Goal: Task Accomplishment & Management: Use online tool/utility

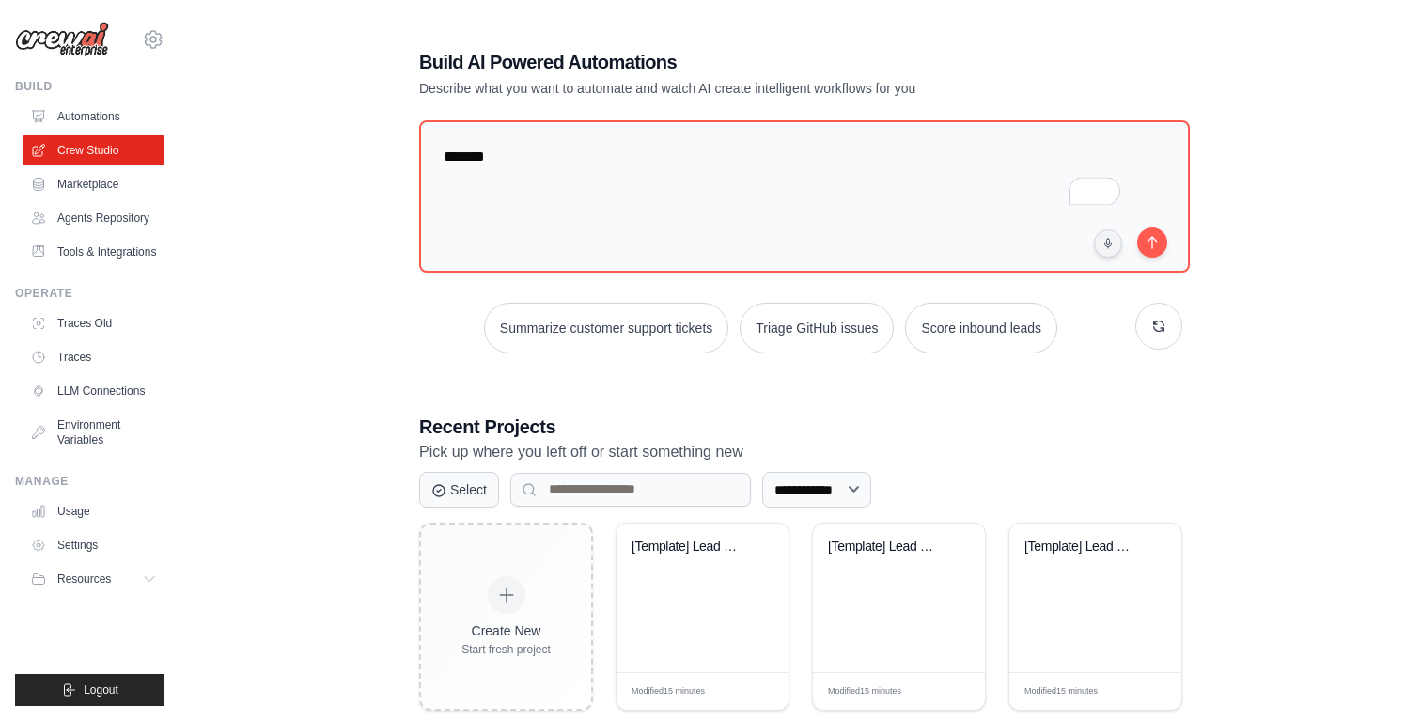
drag, startPoint x: 534, startPoint y: 161, endPoint x: 412, endPoint y: 157, distance: 122.2
click at [412, 157] on div "**********" at bounding box center [800, 590] width 808 height 1143
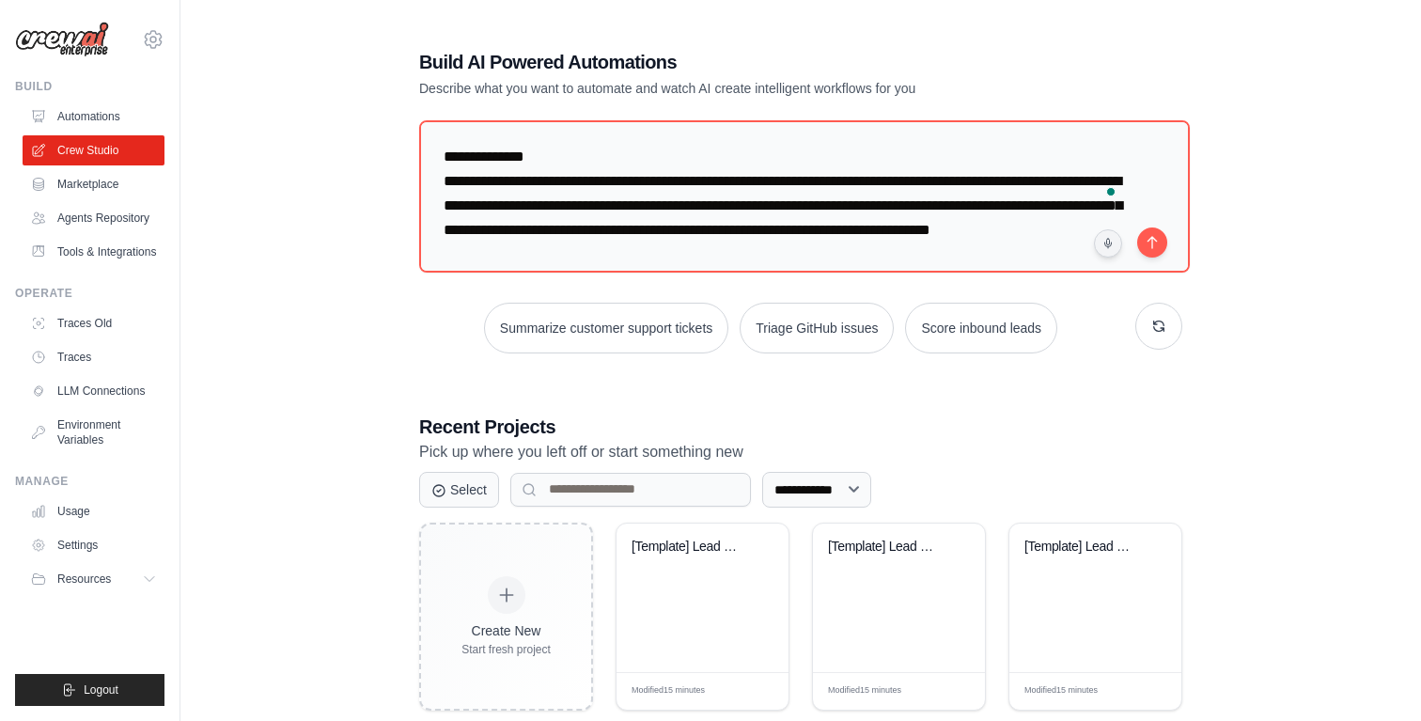
drag, startPoint x: 621, startPoint y: 150, endPoint x: 381, endPoint y: 150, distance: 240.5
click at [381, 150] on div "**********" at bounding box center [800, 590] width 1180 height 1143
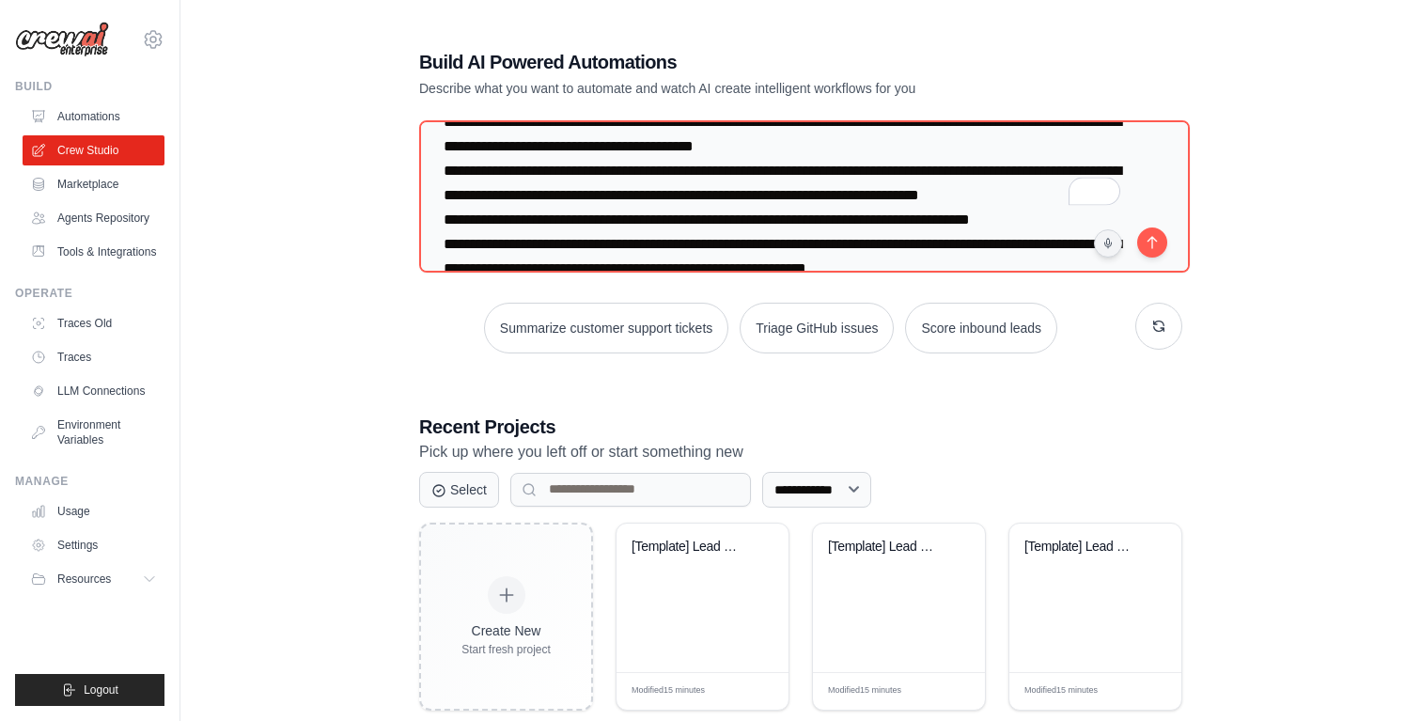
scroll to position [190, 0]
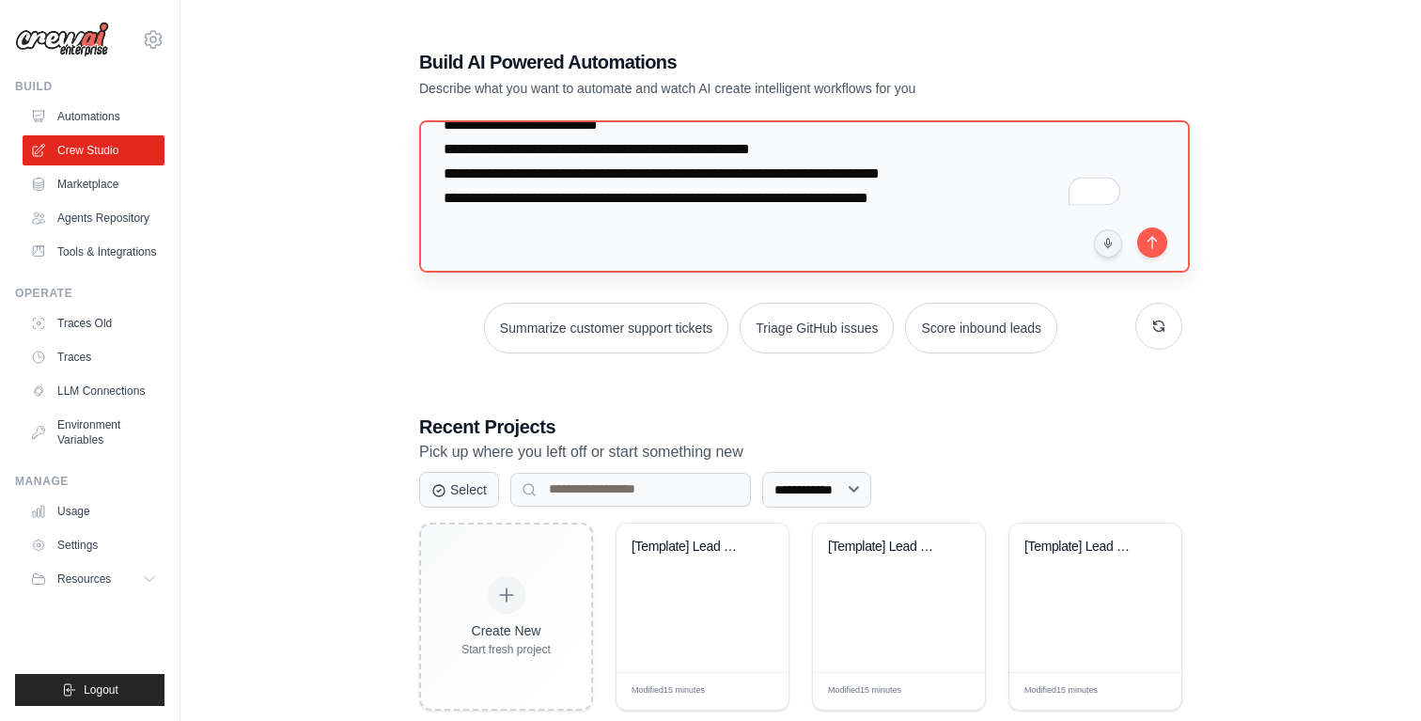
click at [764, 222] on textarea "To enrich screen reader interactions, please activate Accessibility in Grammarl…" at bounding box center [804, 196] width 770 height 152
click at [1049, 194] on textarea "To enrich screen reader interactions, please activate Accessibility in Grammarl…" at bounding box center [804, 196] width 770 height 152
click at [1014, 238] on textarea "To enrich screen reader interactions, please activate Accessibility in Grammarl…" at bounding box center [804, 196] width 770 height 152
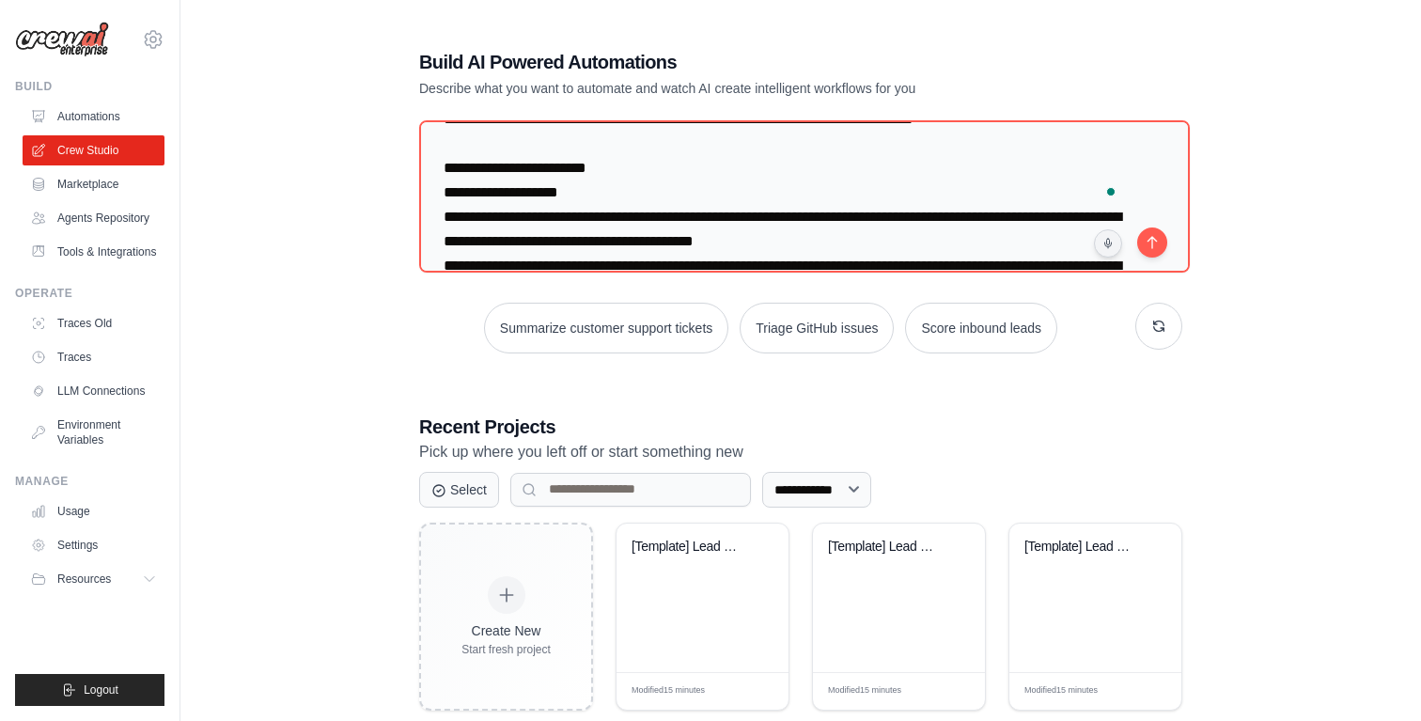
drag, startPoint x: 1016, startPoint y: 195, endPoint x: 363, endPoint y: 194, distance: 653.0
click at [363, 194] on div "**********" at bounding box center [800, 590] width 1180 height 1143
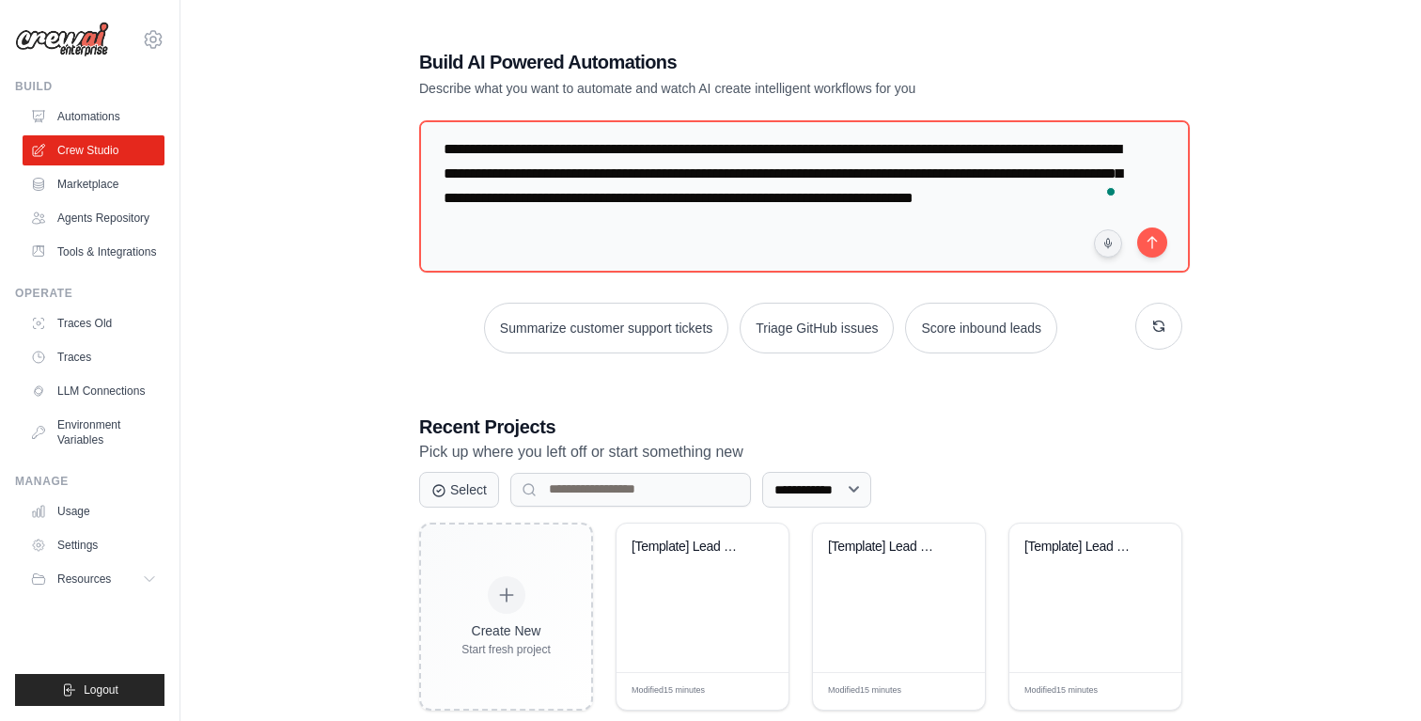
click at [353, 336] on div "**********" at bounding box center [800, 590] width 1180 height 1143
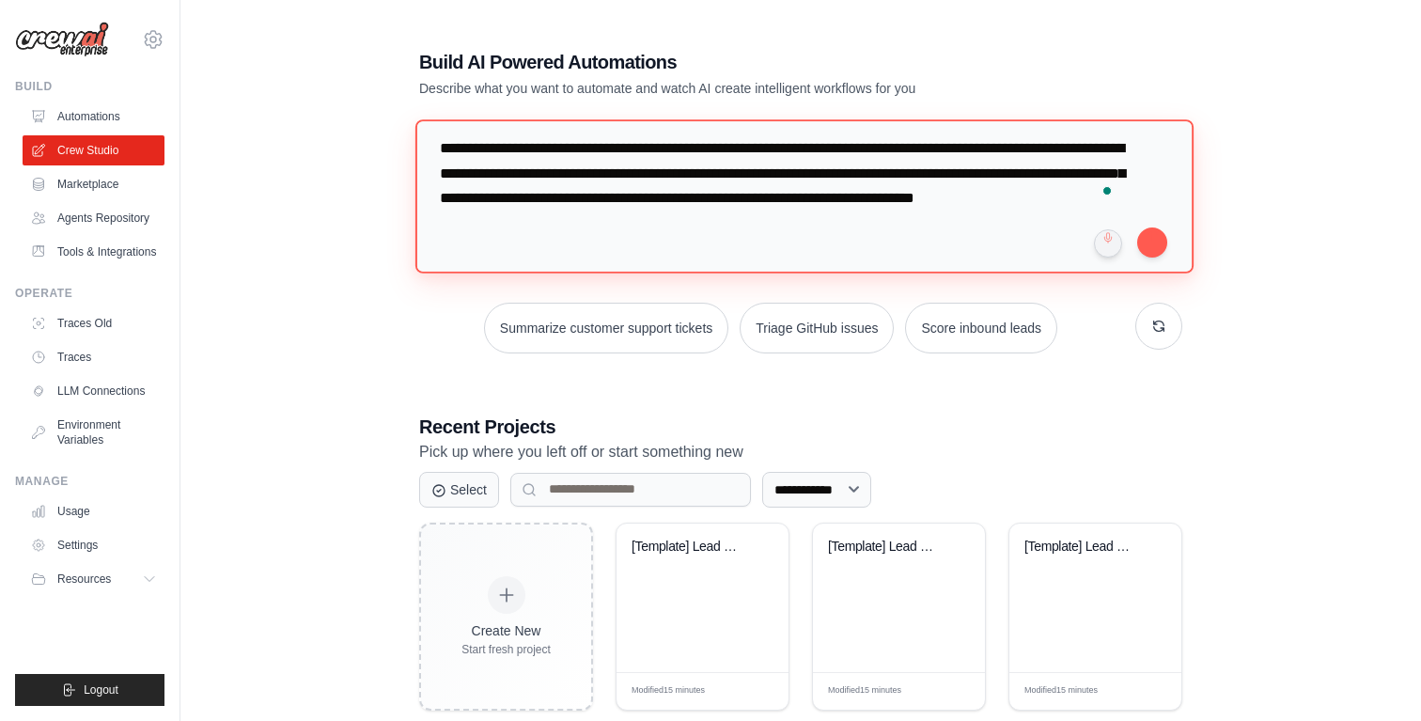
click at [529, 217] on textarea "**********" at bounding box center [804, 195] width 778 height 153
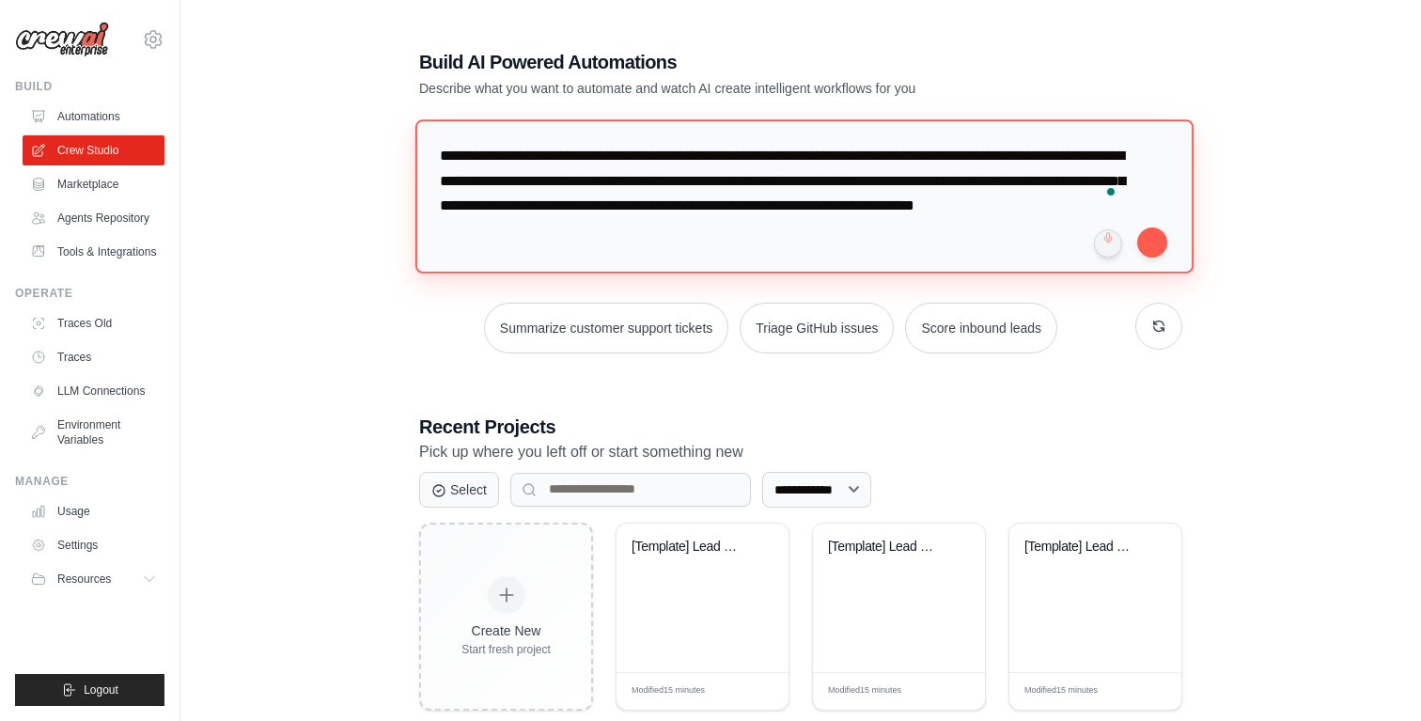
click at [447, 146] on textarea "**********" at bounding box center [804, 195] width 778 height 153
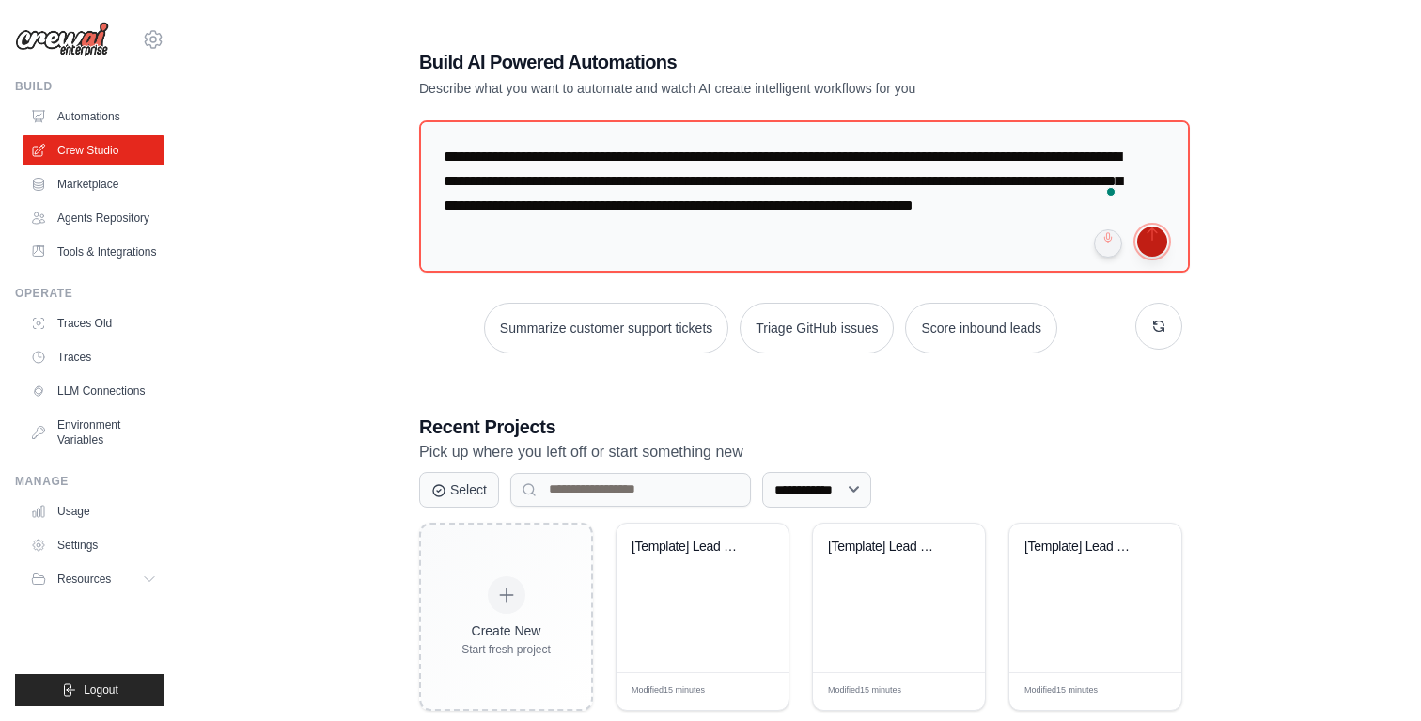
click at [1161, 247] on button "submit" at bounding box center [1152, 241] width 30 height 30
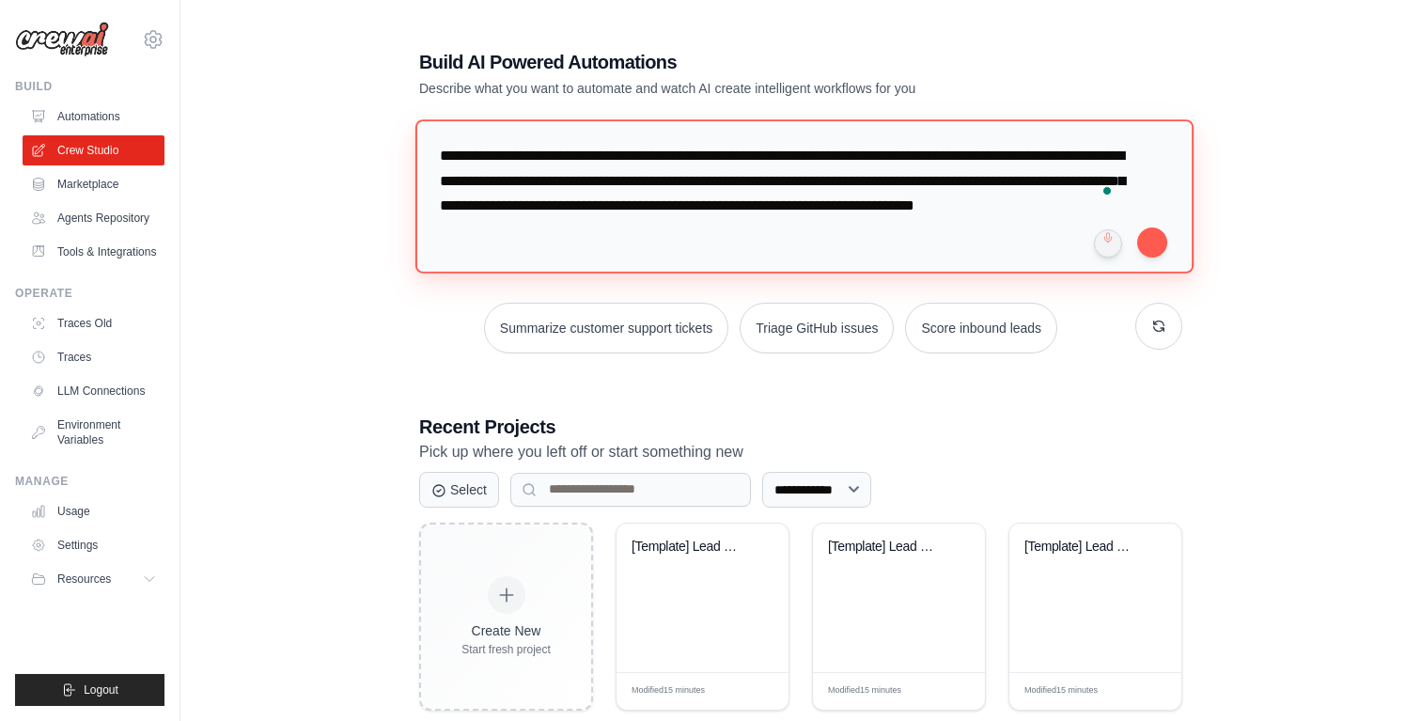
click at [847, 229] on textarea "**********" at bounding box center [804, 195] width 778 height 153
drag, startPoint x: 850, startPoint y: 229, endPoint x: 420, endPoint y: 148, distance: 438.0
click at [420, 148] on textarea "**********" at bounding box center [804, 195] width 778 height 153
paste textarea "**********"
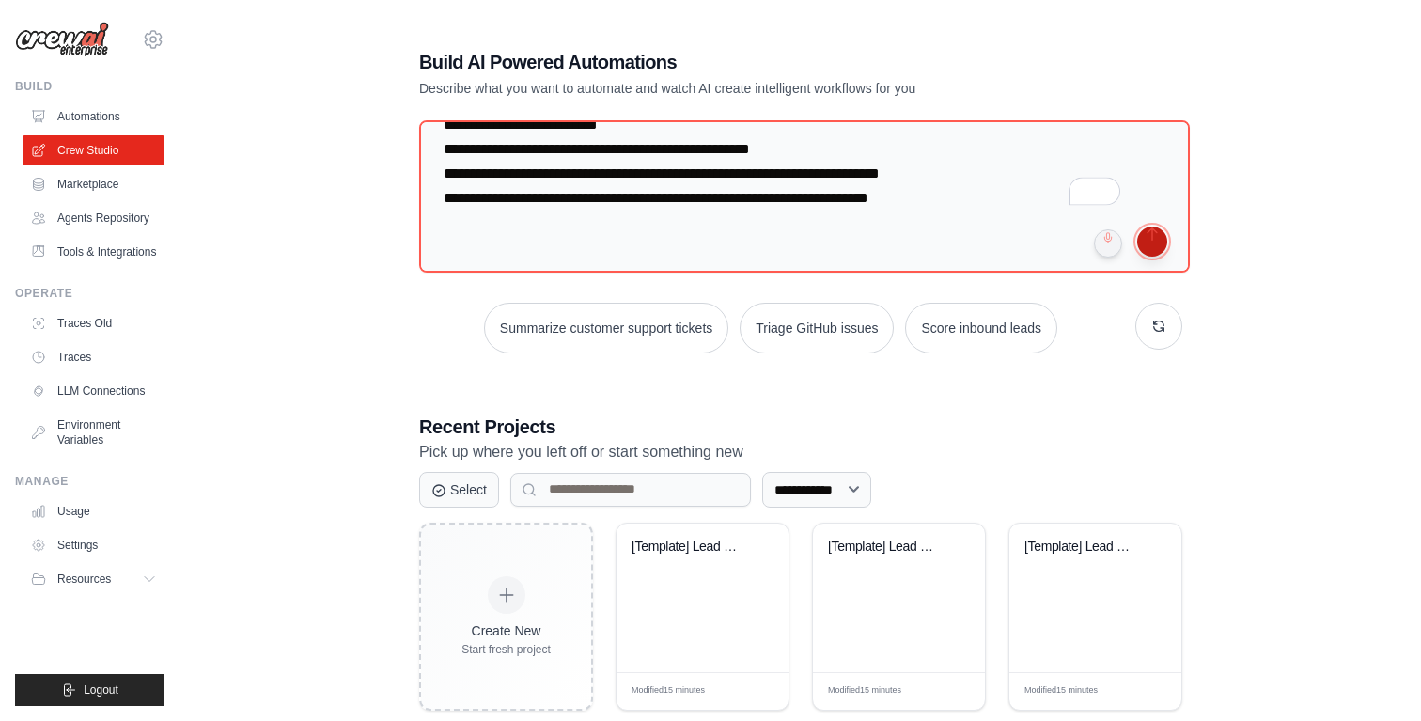
click at [1150, 240] on button "submit" at bounding box center [1152, 241] width 30 height 30
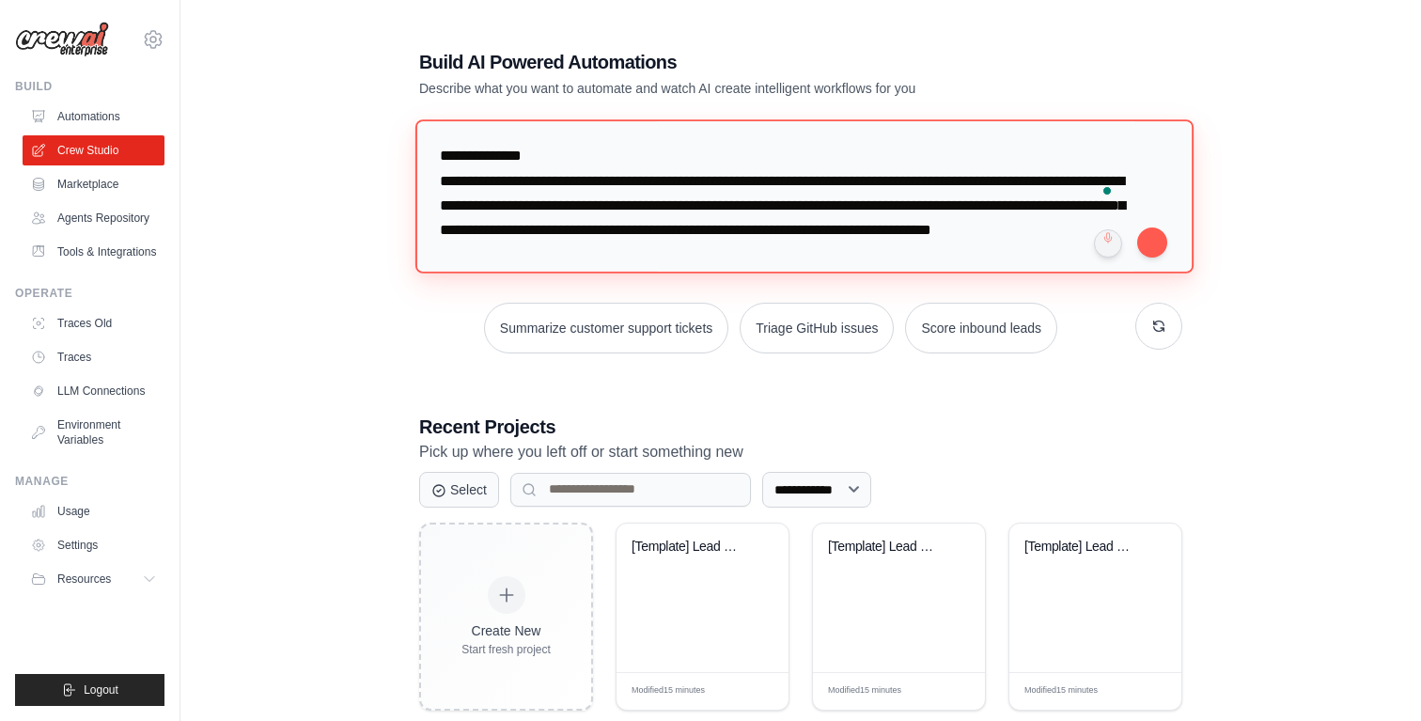
drag, startPoint x: 569, startPoint y: 153, endPoint x: 323, endPoint y: 140, distance: 246.5
click at [323, 141] on div "**********" at bounding box center [800, 590] width 1180 height 1143
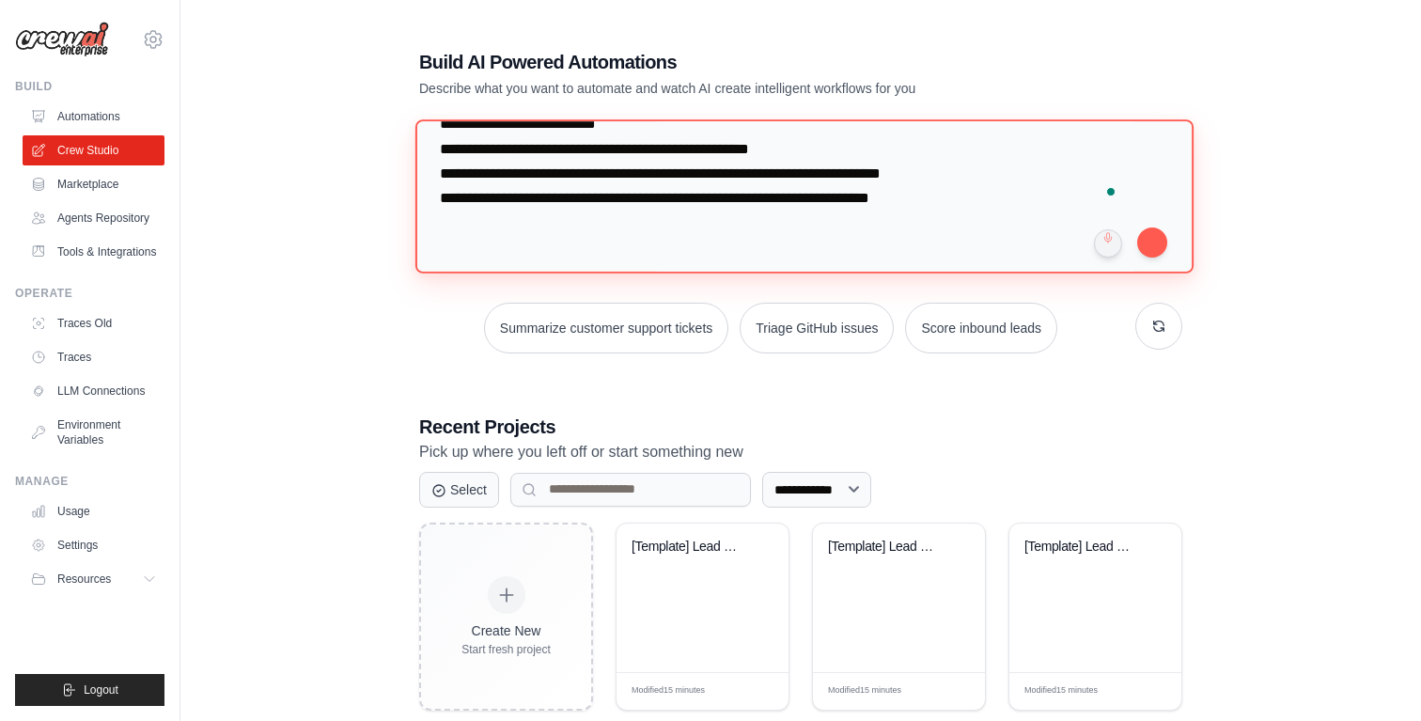
drag, startPoint x: 881, startPoint y: 227, endPoint x: 887, endPoint y: 388, distance: 160.8
click at [887, 388] on div "**********" at bounding box center [800, 590] width 808 height 1143
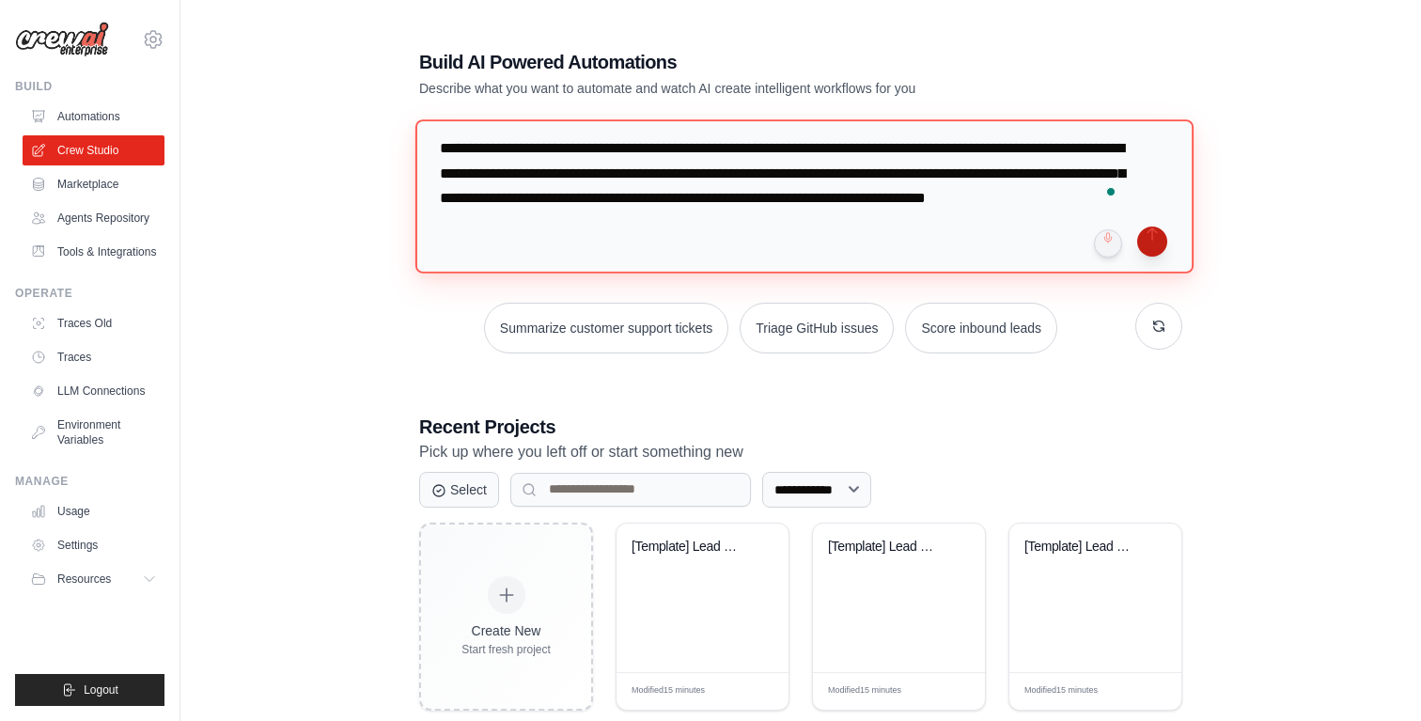
type textarea "**********"
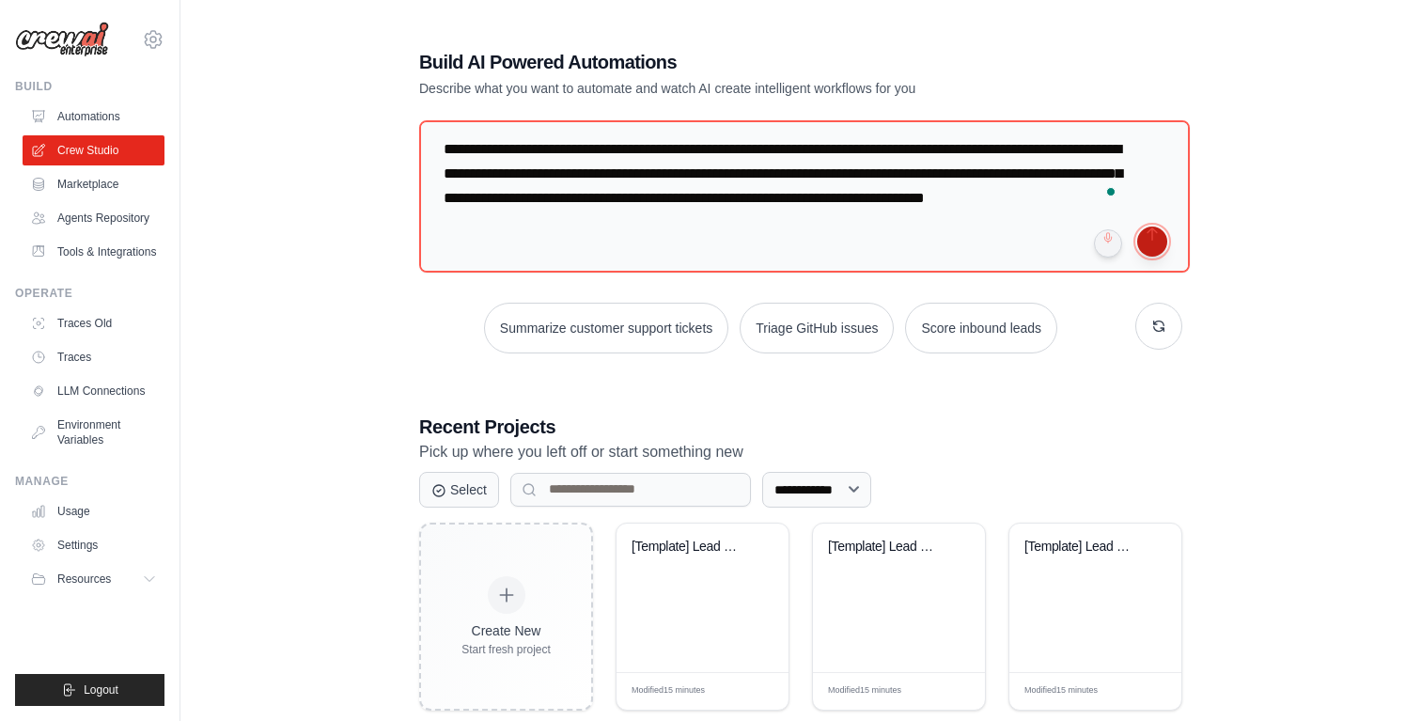
click at [1156, 240] on button "submit" at bounding box center [1152, 241] width 30 height 30
click at [1165, 327] on button "button" at bounding box center [1158, 326] width 47 height 47
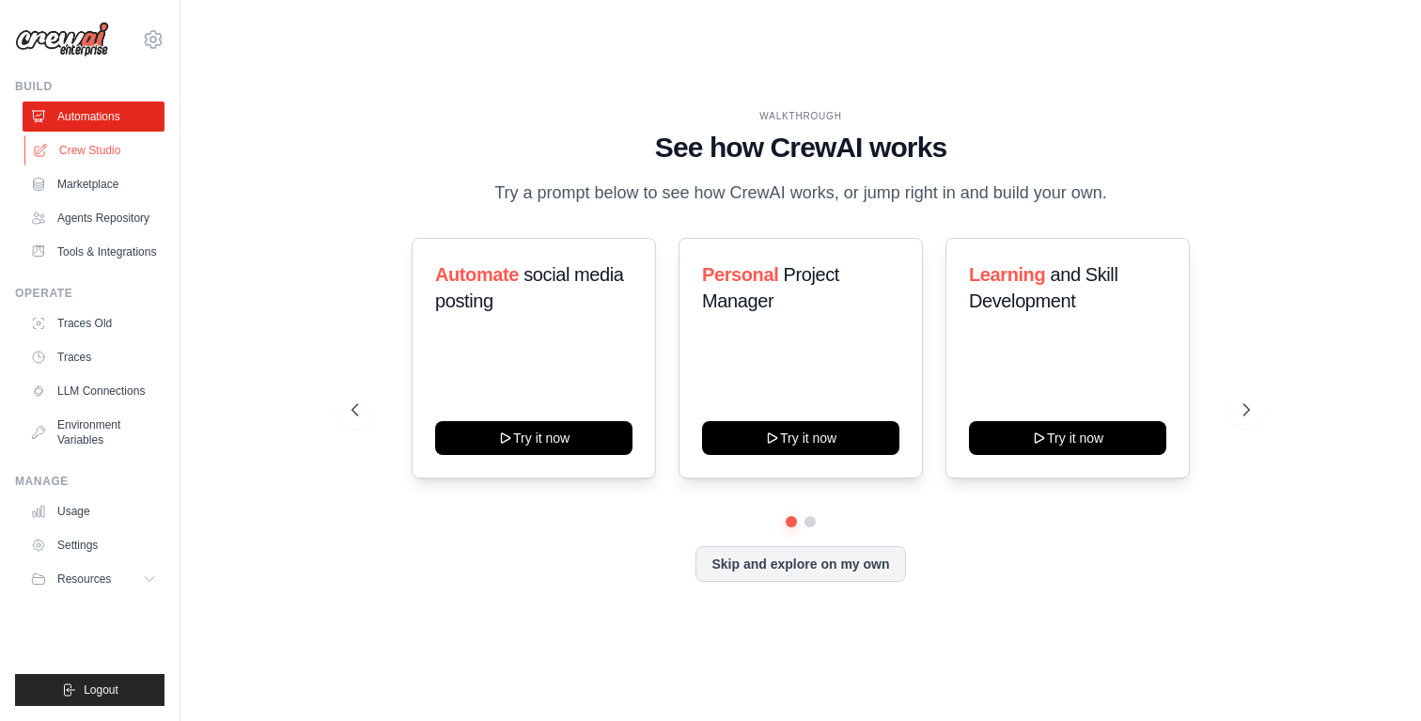
click at [111, 147] on link "Crew Studio" at bounding box center [95, 150] width 142 height 30
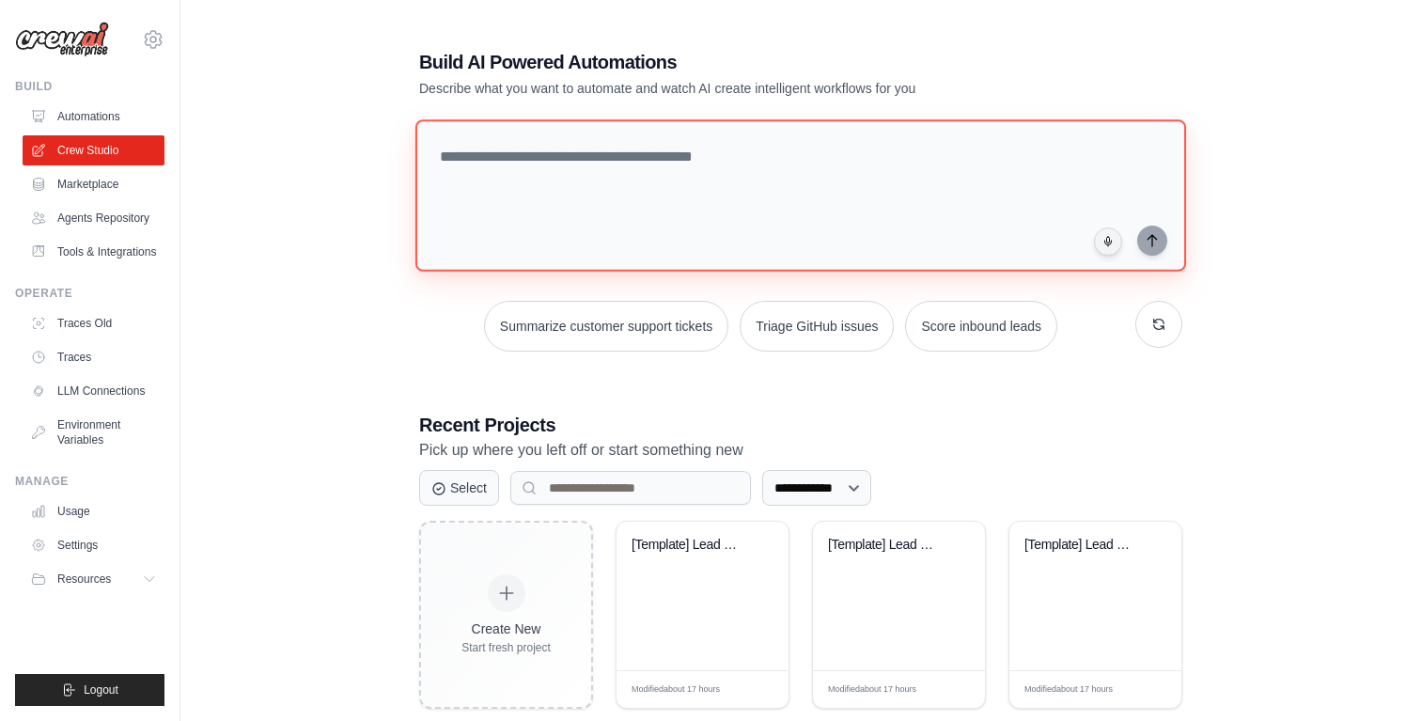
click at [787, 165] on textarea at bounding box center [800, 195] width 770 height 152
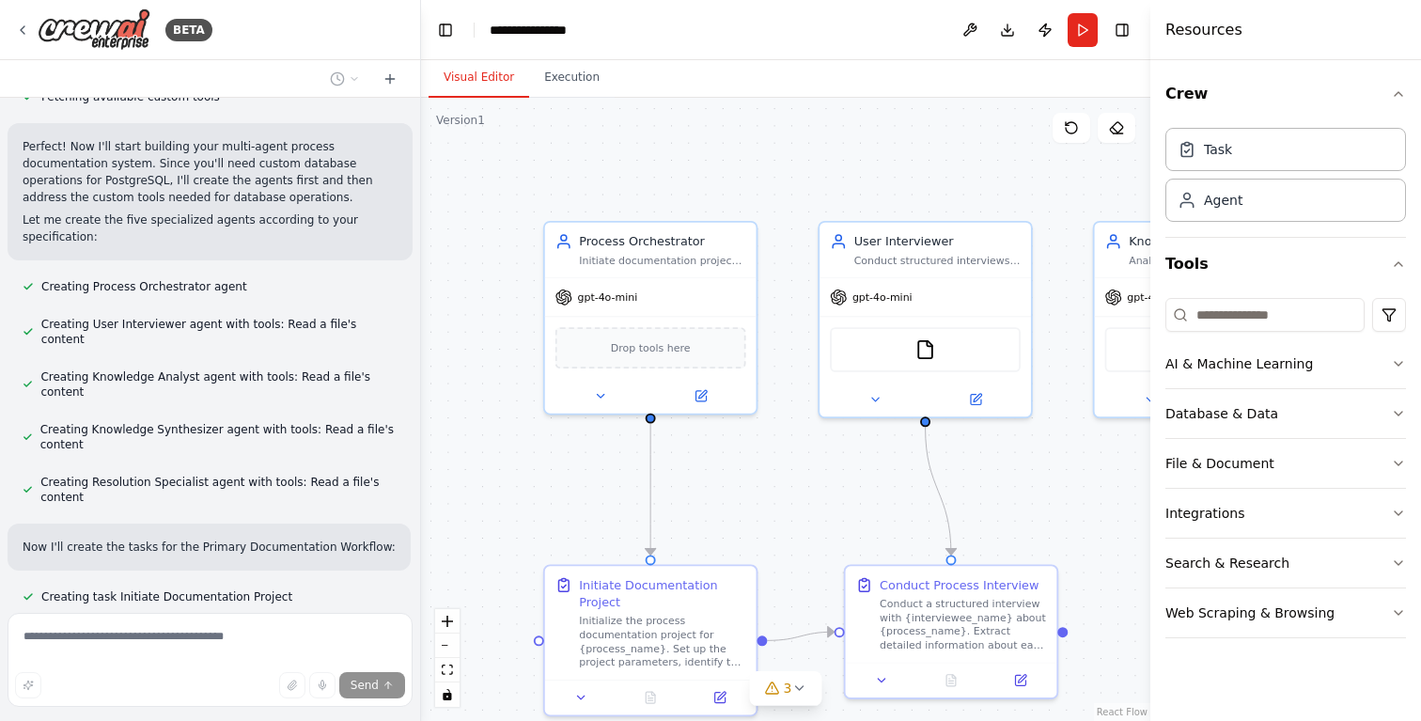
scroll to position [1542, 0]
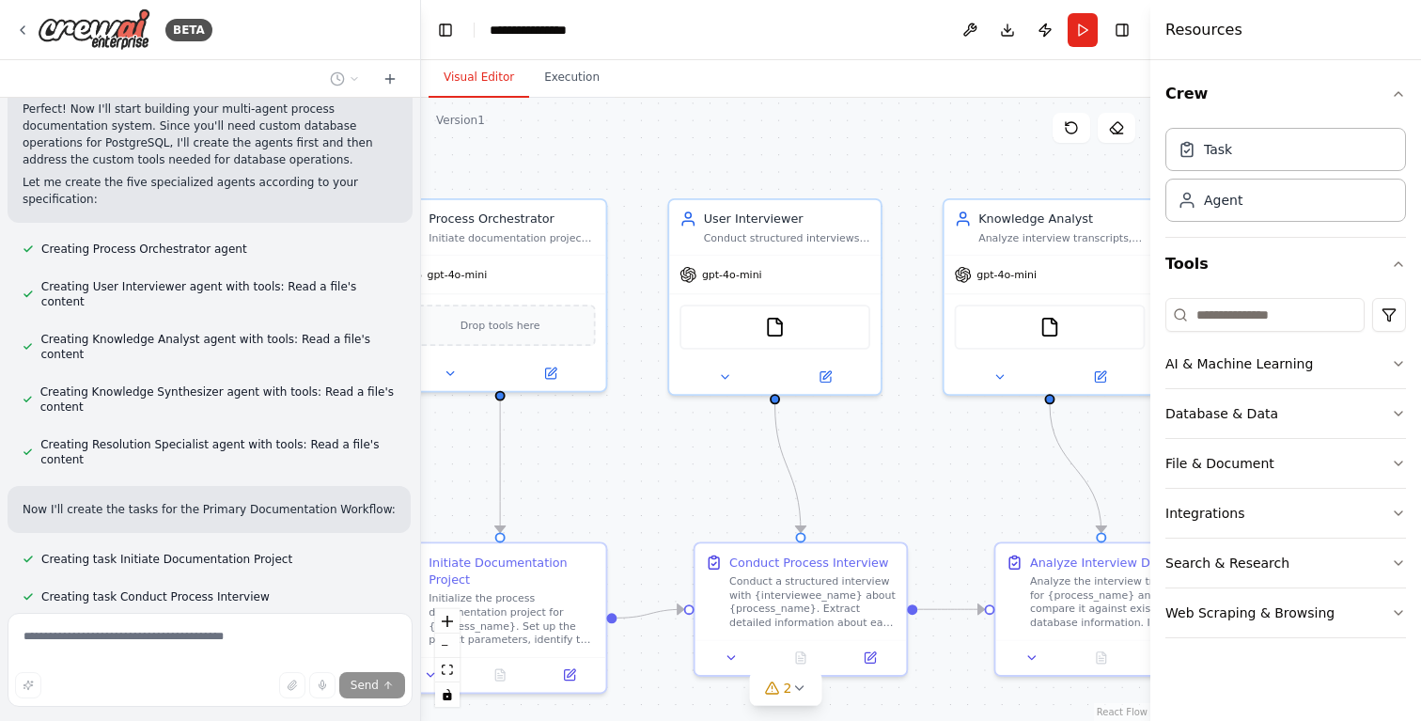
drag, startPoint x: 848, startPoint y: 500, endPoint x: 616, endPoint y: 436, distance: 240.7
click at [616, 436] on div ".deletable-edge-delete-btn { width: 20px; height: 20px; border: 0px solid #ffff…" at bounding box center [785, 409] width 729 height 623
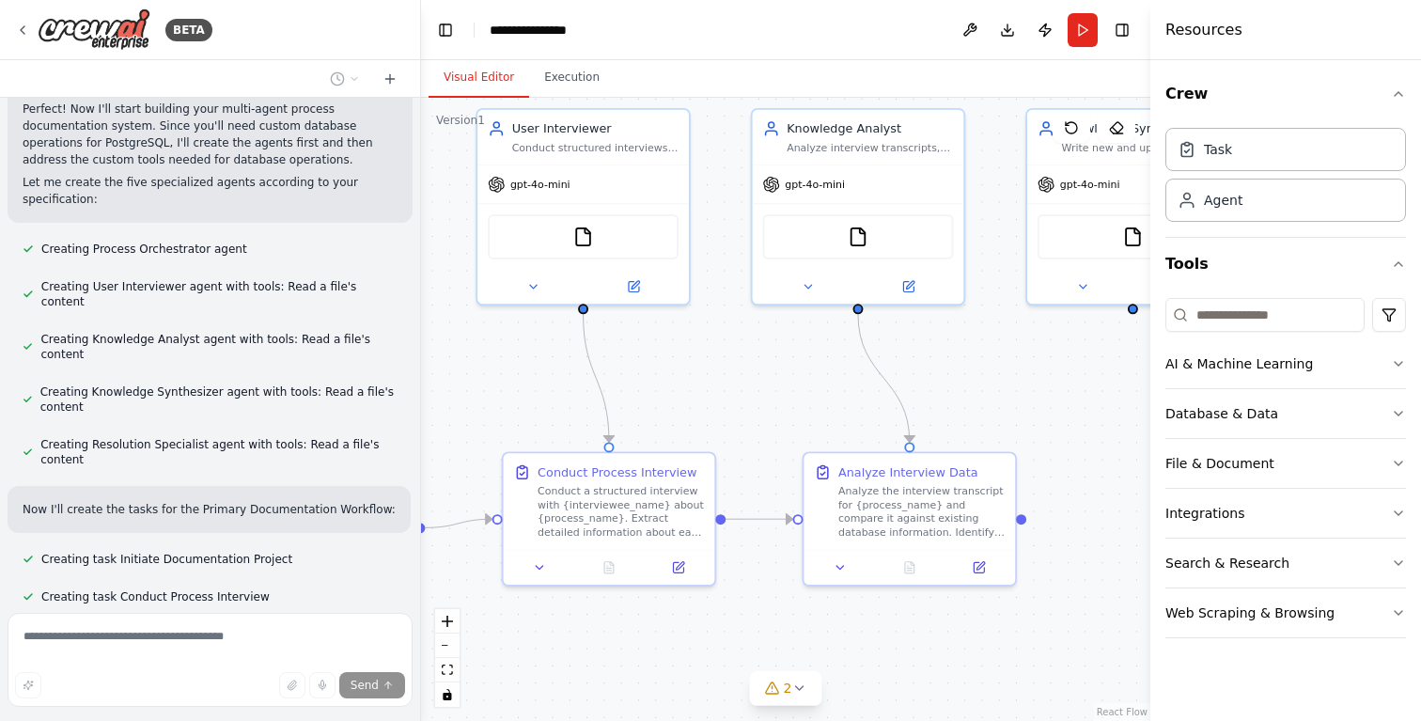
drag, startPoint x: 832, startPoint y: 449, endPoint x: 542, endPoint y: 378, distance: 298.1
click at [542, 378] on div ".deletable-edge-delete-btn { width: 20px; height: 20px; border: 0px solid #ffff…" at bounding box center [785, 409] width 729 height 623
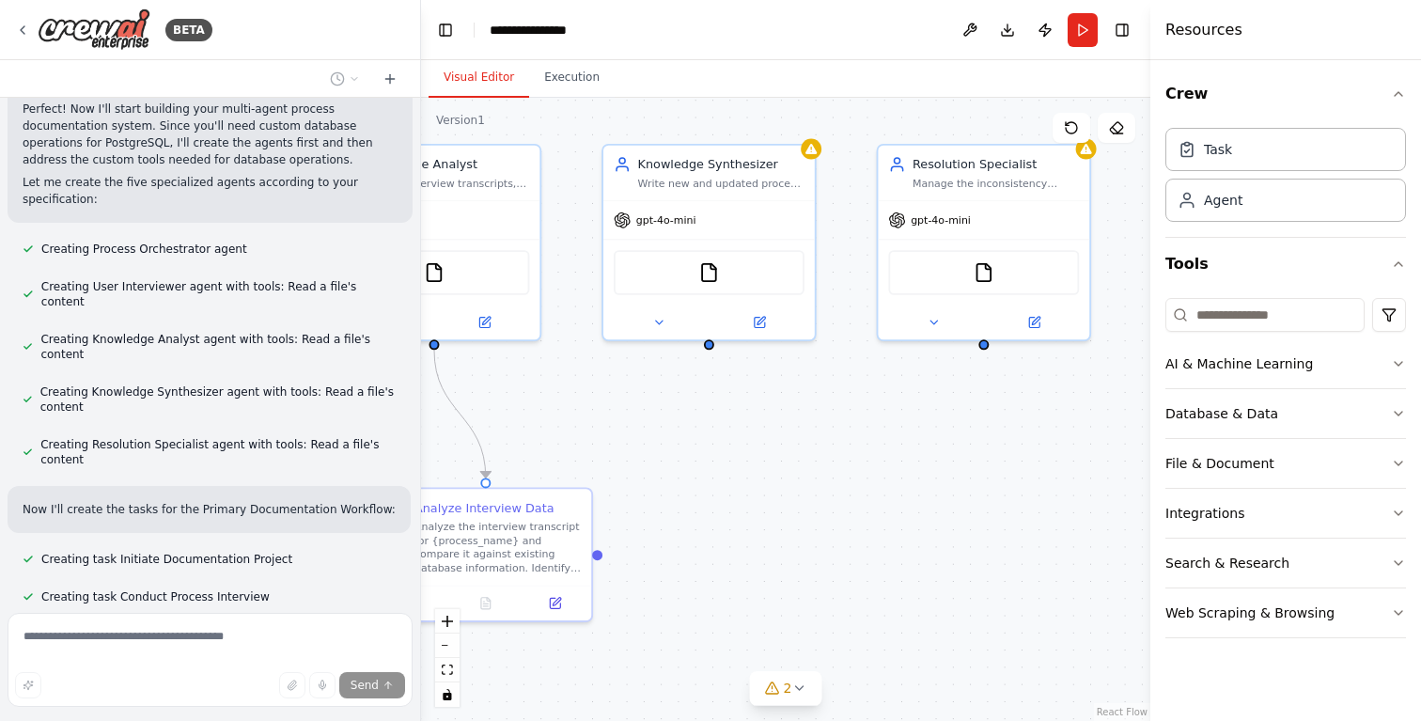
scroll to position [1579, 0]
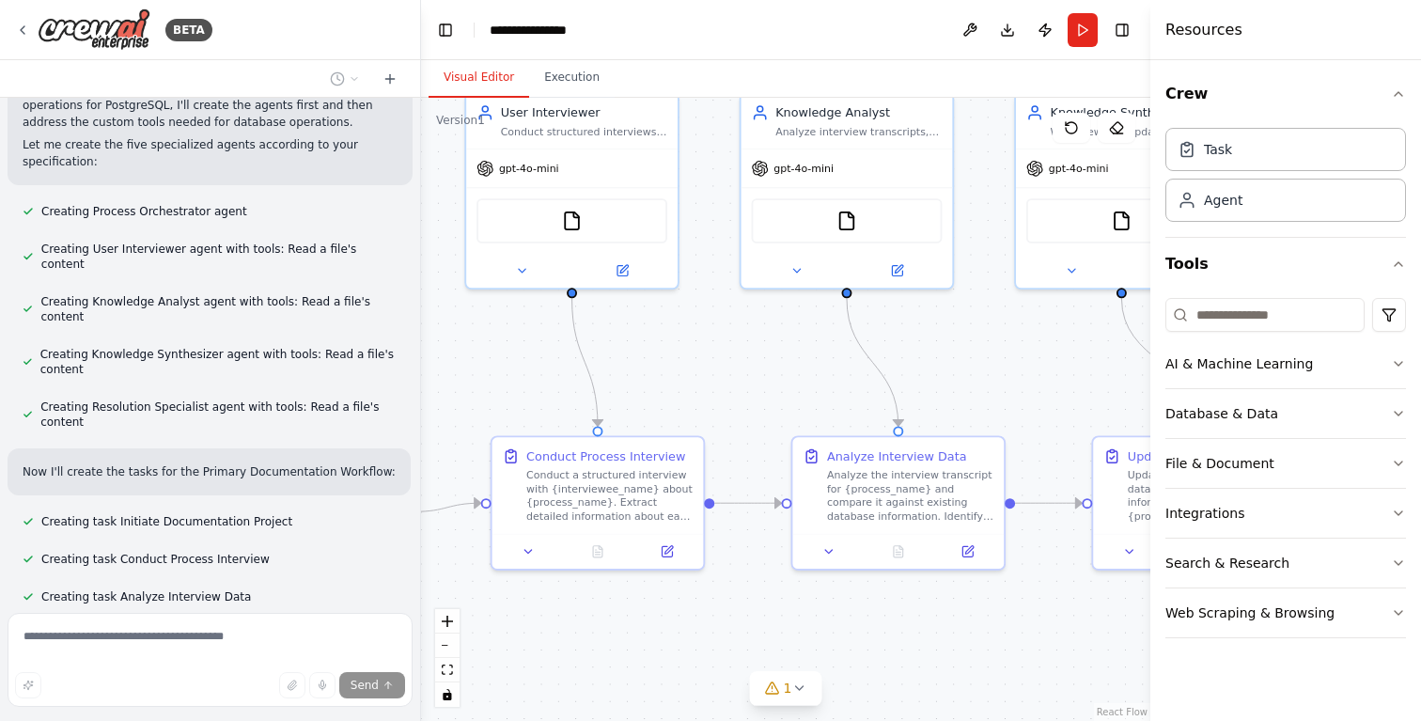
drag, startPoint x: 911, startPoint y: 415, endPoint x: 1146, endPoint y: 433, distance: 235.6
click at [1146, 433] on div "BETA System Goal To create a multi-agent AI system that automates the documenta…" at bounding box center [710, 360] width 1421 height 721
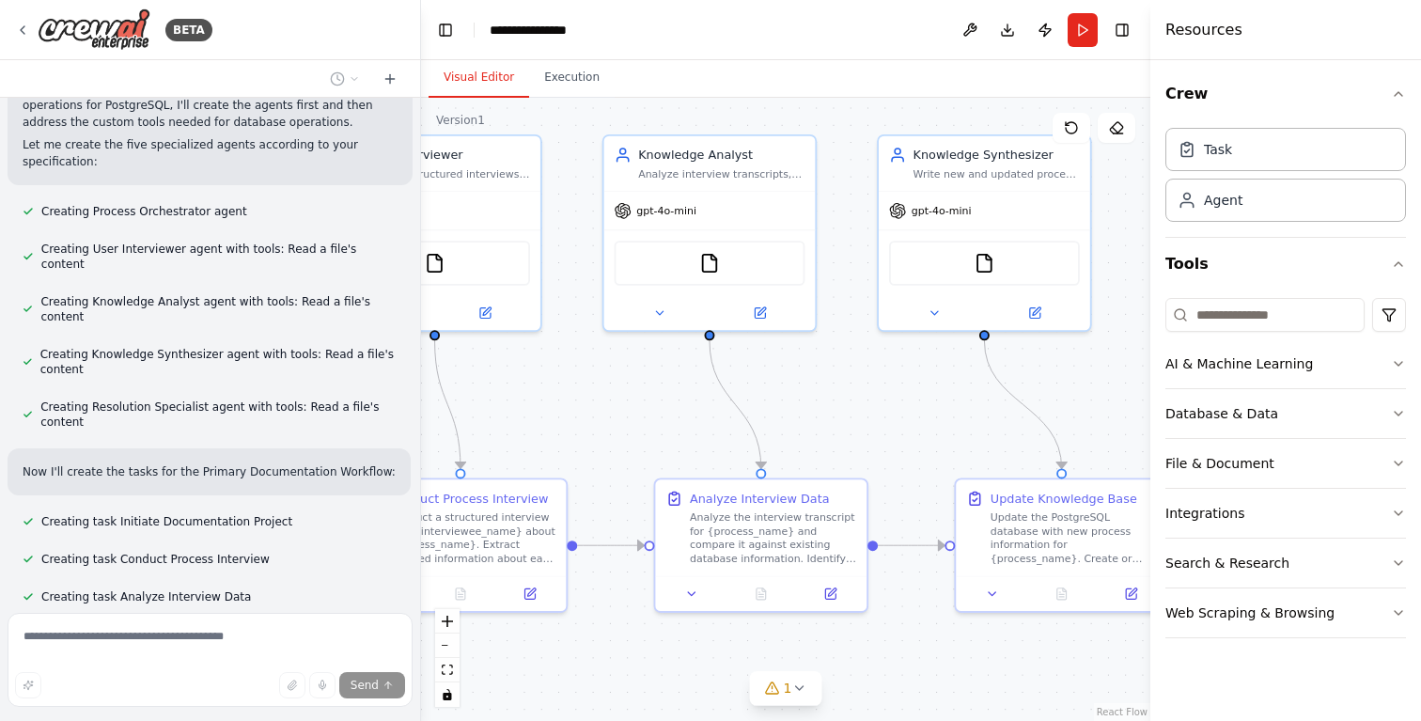
drag, startPoint x: 821, startPoint y: 392, endPoint x: 594, endPoint y: 420, distance: 229.1
click at [594, 420] on div ".deletable-edge-delete-btn { width: 20px; height: 20px; border: 0px solid #ffff…" at bounding box center [785, 409] width 729 height 623
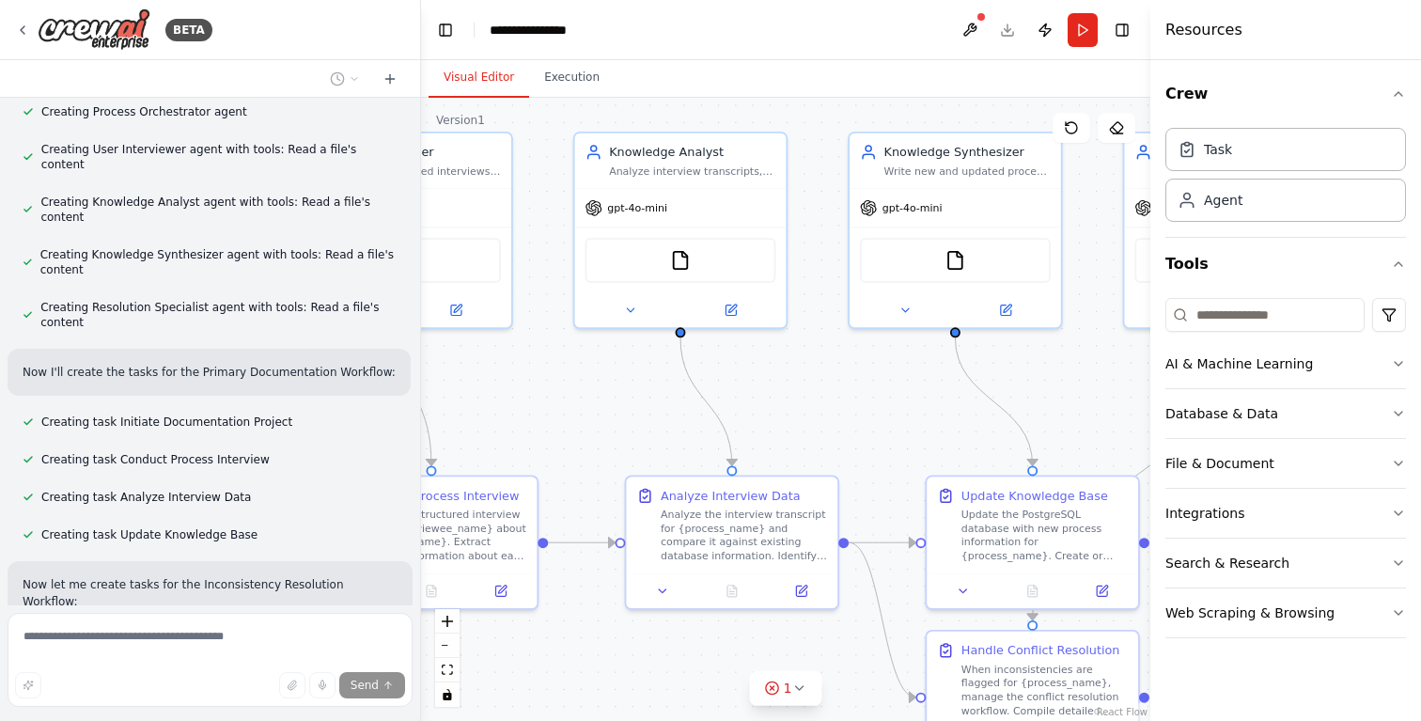
drag, startPoint x: 887, startPoint y: 393, endPoint x: 670, endPoint y: 374, distance: 217.9
click at [670, 375] on div ".deletable-edge-delete-btn { width: 20px; height: 20px; border: 0px solid #ffff…" at bounding box center [785, 409] width 729 height 623
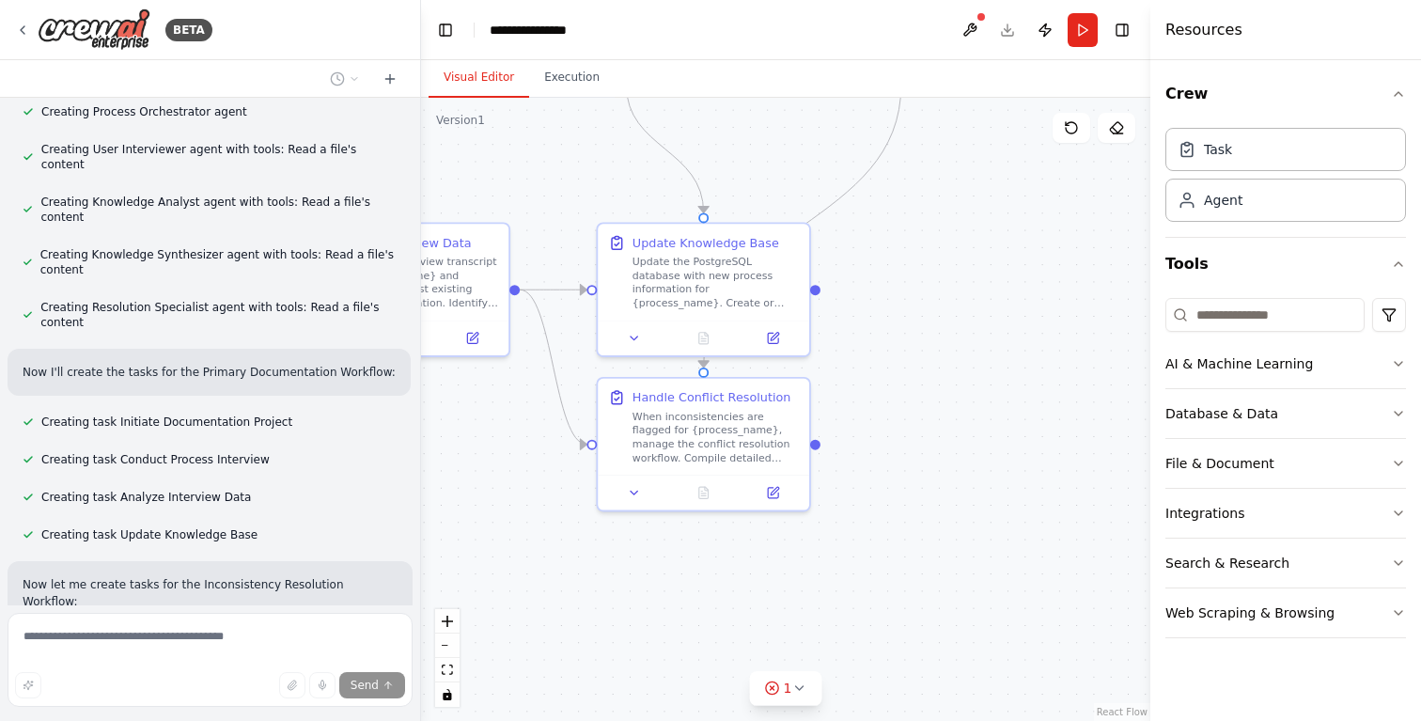
drag, startPoint x: 1039, startPoint y: 558, endPoint x: 919, endPoint y: 319, distance: 267.2
click at [919, 319] on div ".deletable-edge-delete-btn { width: 20px; height: 20px; border: 0px solid #ffff…" at bounding box center [785, 409] width 729 height 623
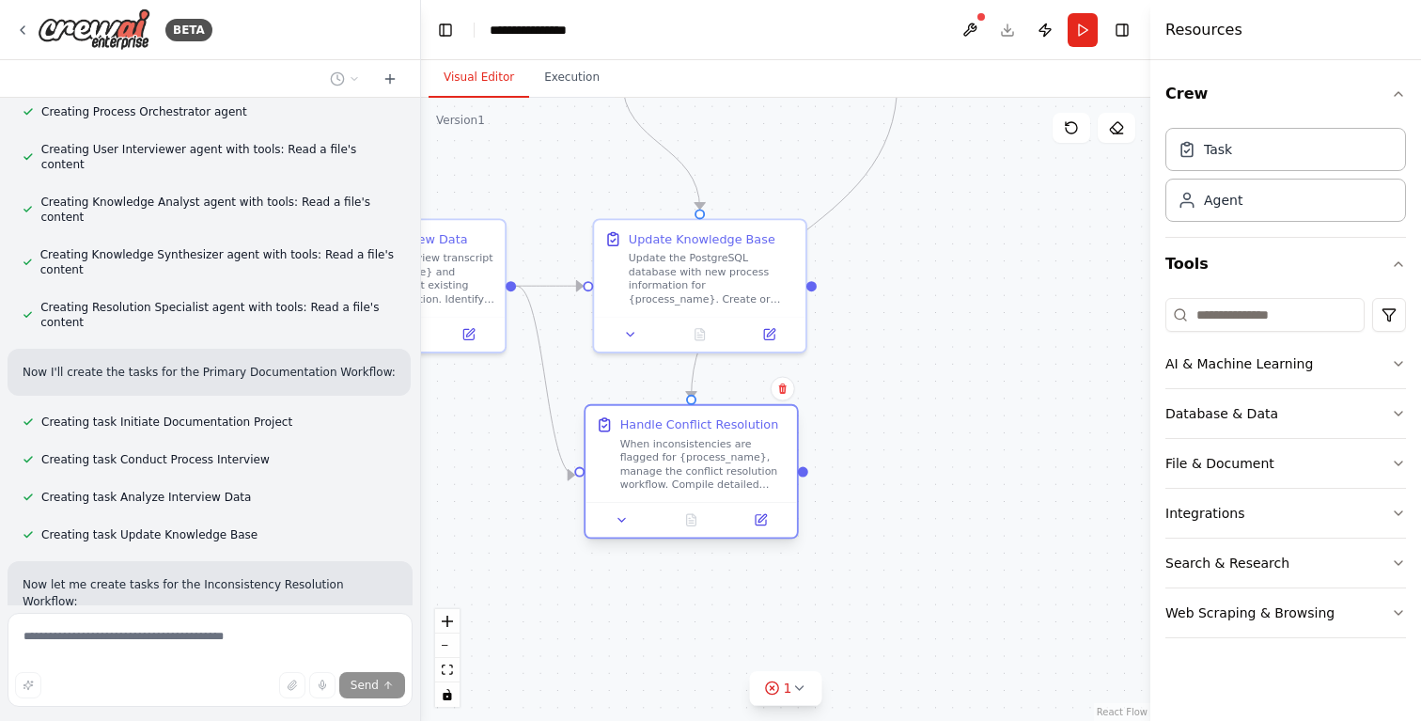
scroll to position [1717, 0]
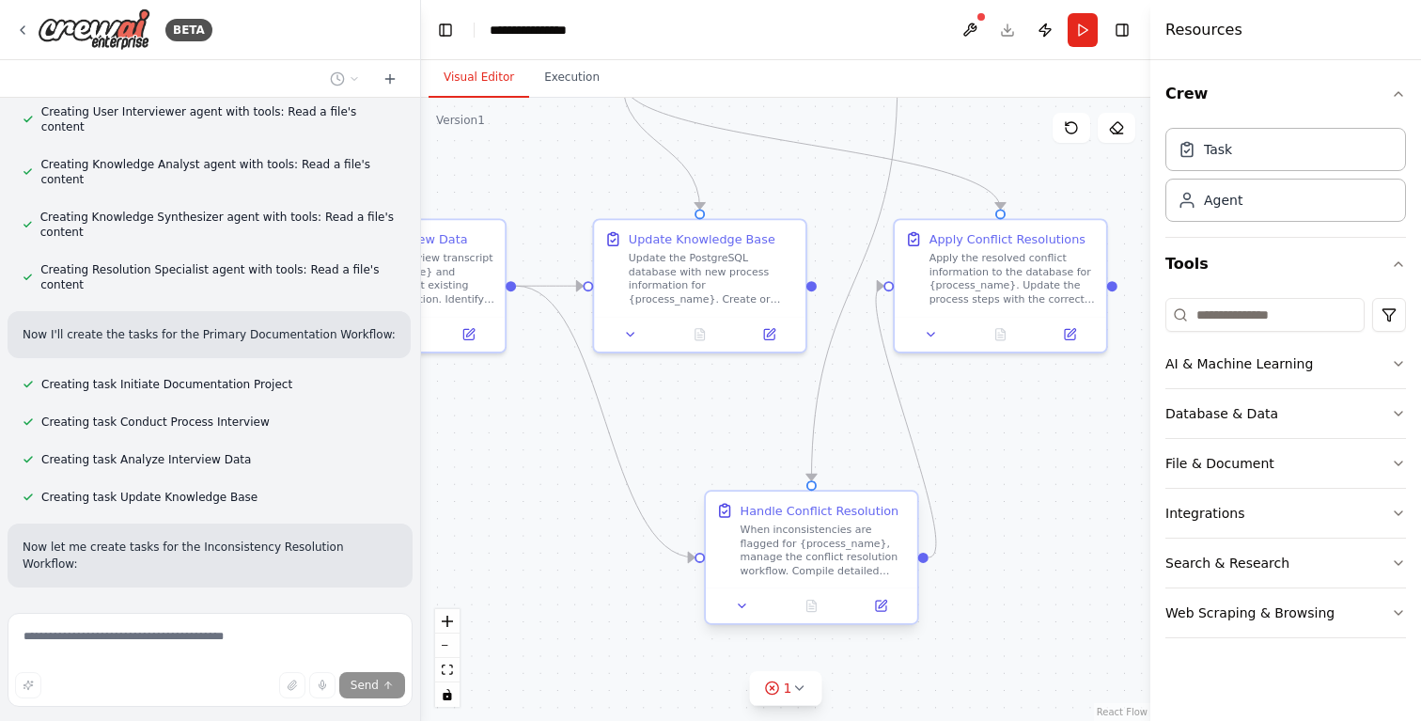
drag, startPoint x: 745, startPoint y: 426, endPoint x: 848, endPoint y: 539, distance: 153.6
click at [848, 539] on div "When inconsistencies are flagged for {process_name}, manage the conflict resolu…" at bounding box center [823, 549] width 166 height 54
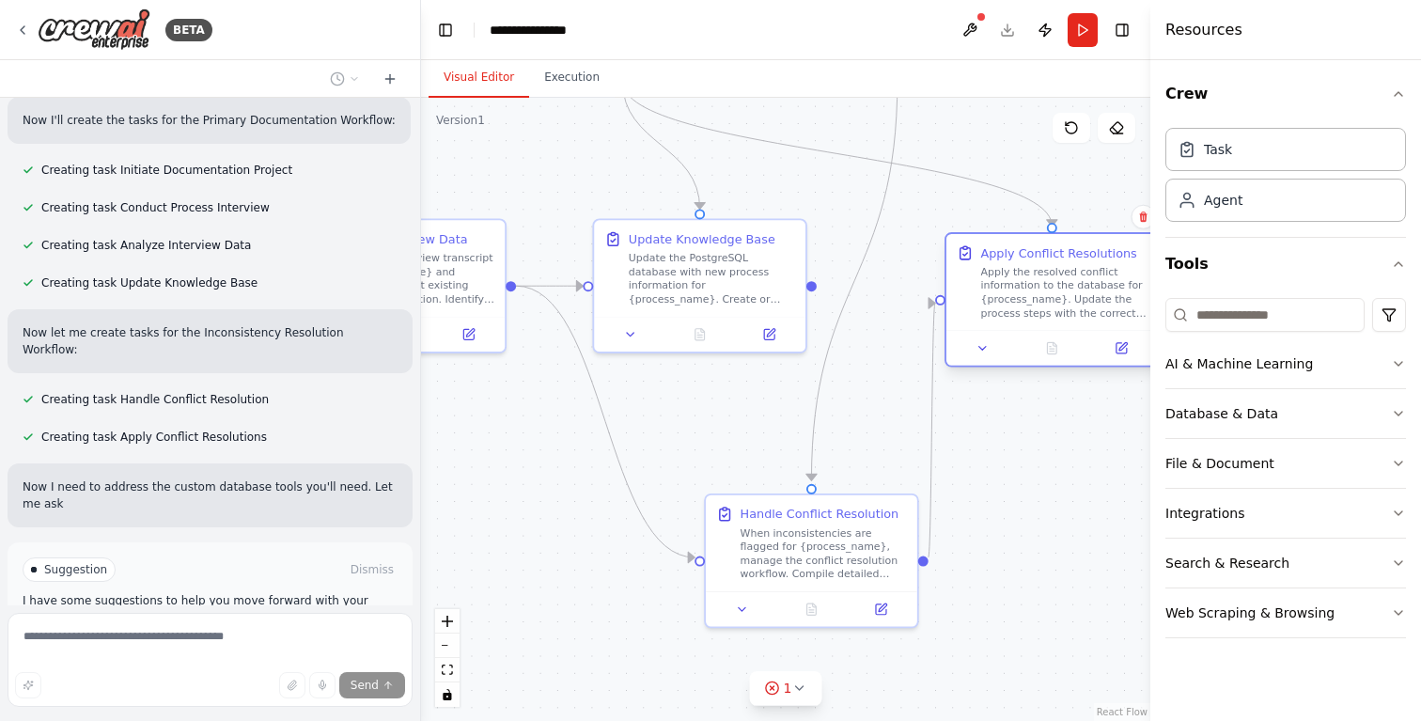
scroll to position [1948, 0]
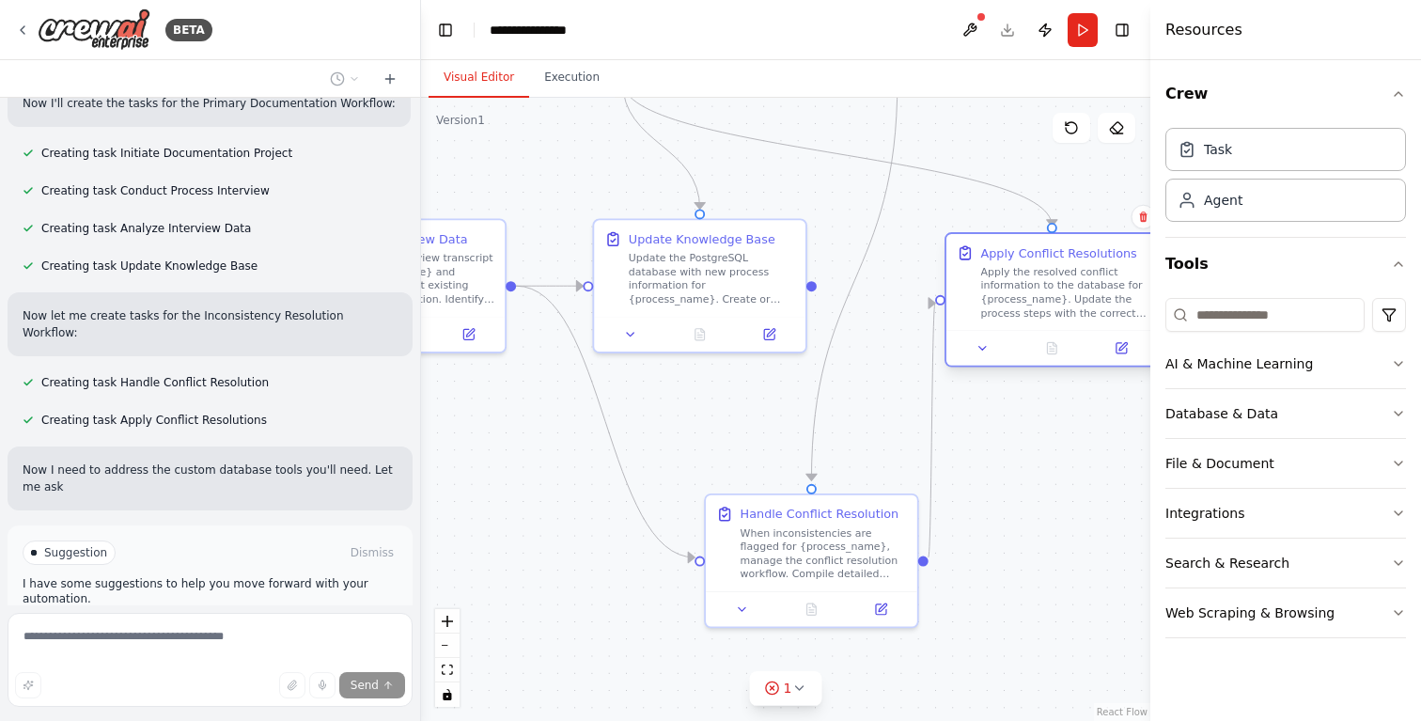
drag, startPoint x: 961, startPoint y: 272, endPoint x: 1008, endPoint y: 291, distance: 51.0
click at [1008, 291] on div "Apply the resolved conflict information to the database for {process_name}. Upd…" at bounding box center [1063, 292] width 166 height 54
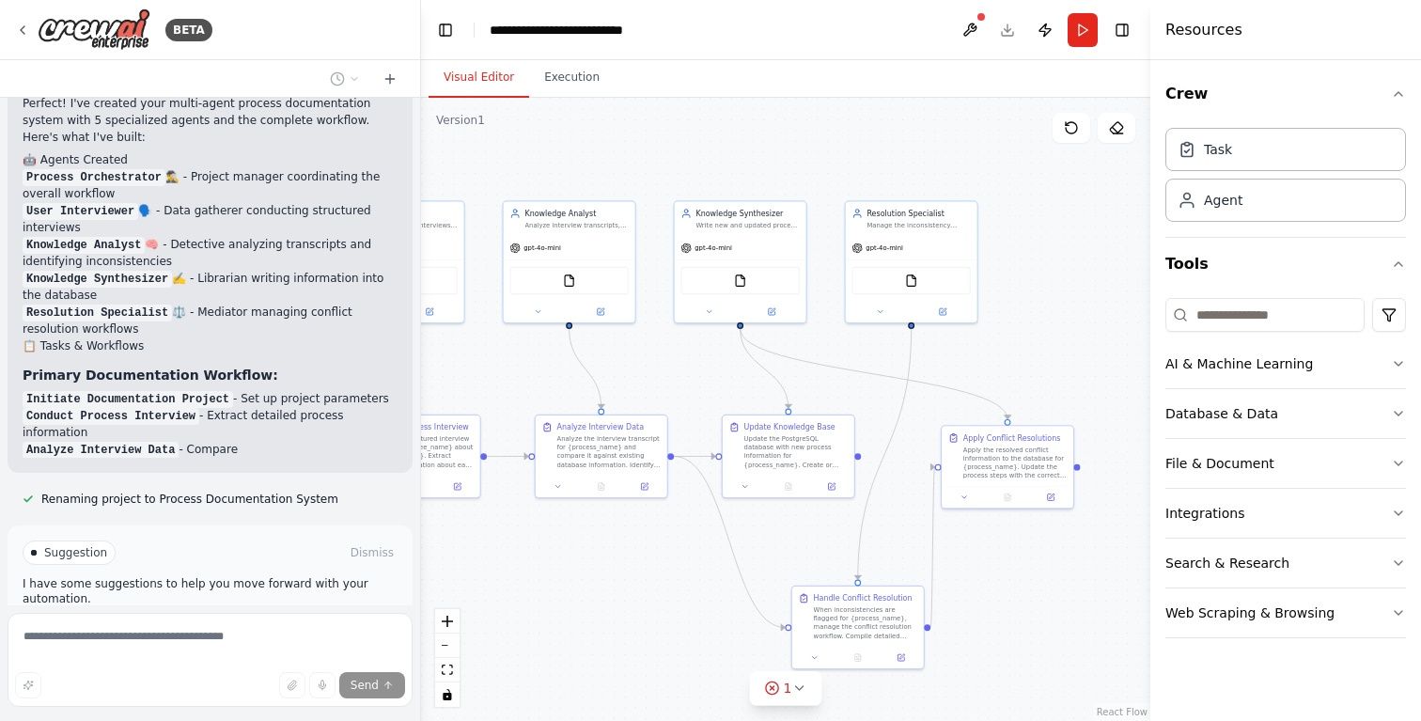
drag, startPoint x: 999, startPoint y: 190, endPoint x: 1081, endPoint y: 347, distance: 177.4
click at [1081, 347] on div ".deletable-edge-delete-btn { width: 20px; height: 20px; border: 0px solid #ffff…" at bounding box center [785, 409] width 729 height 623
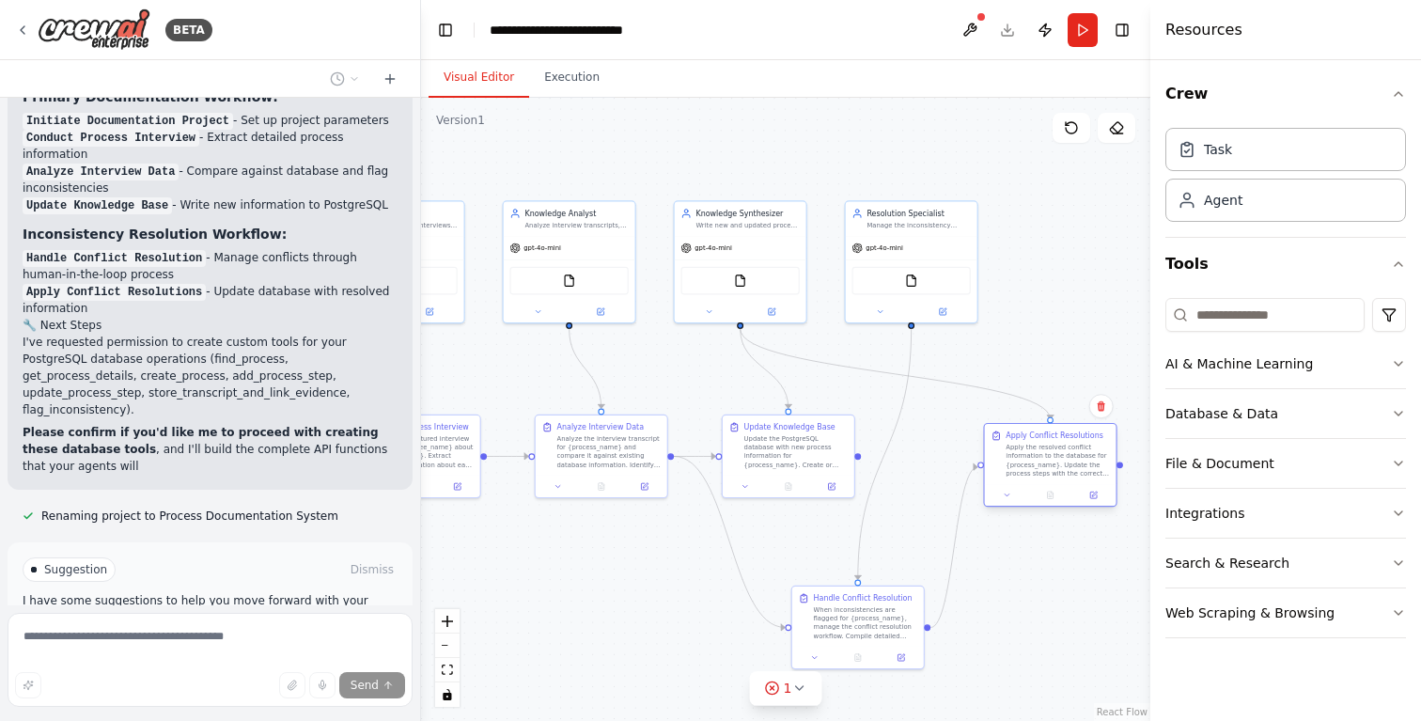
drag, startPoint x: 997, startPoint y: 464, endPoint x: 1037, endPoint y: 462, distance: 40.4
click at [1039, 462] on div "Apply the resolved conflict information to the database for {process_name}. Upd…" at bounding box center [1056, 460] width 103 height 34
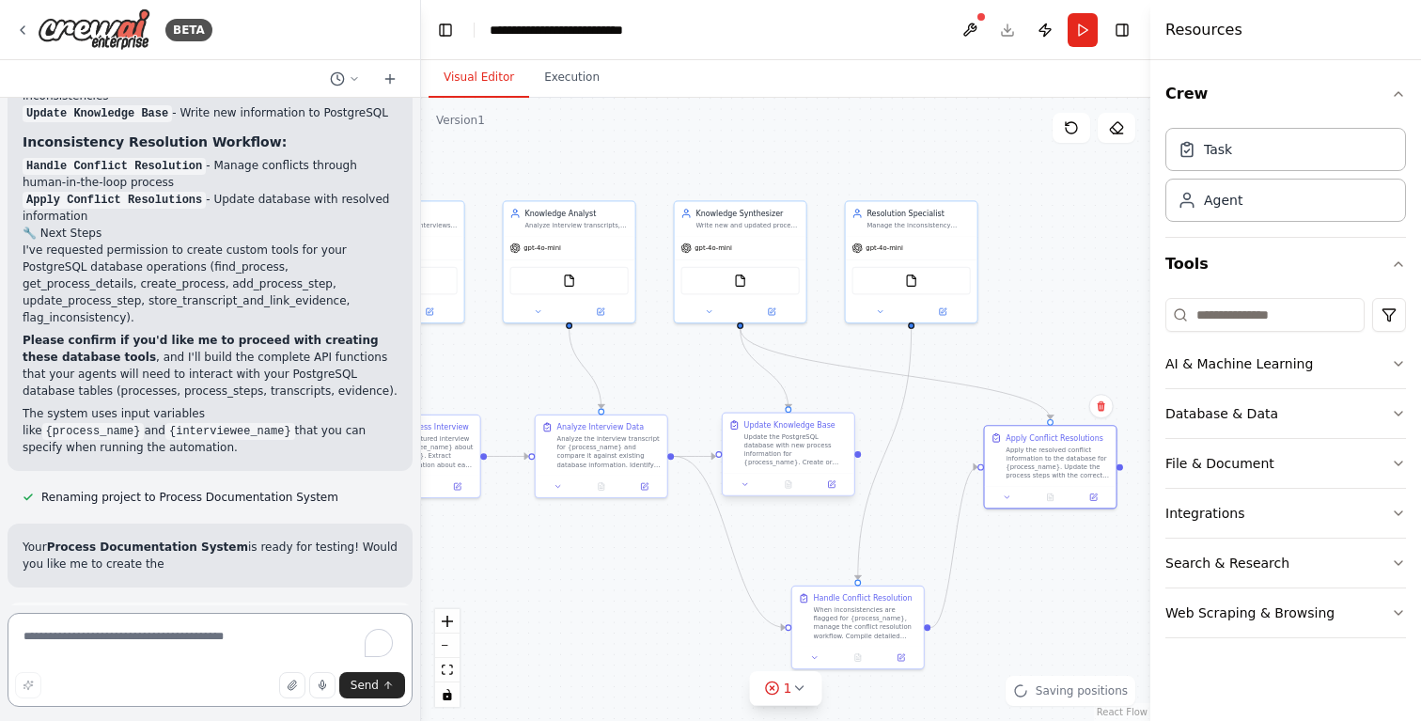
scroll to position [2780, 0]
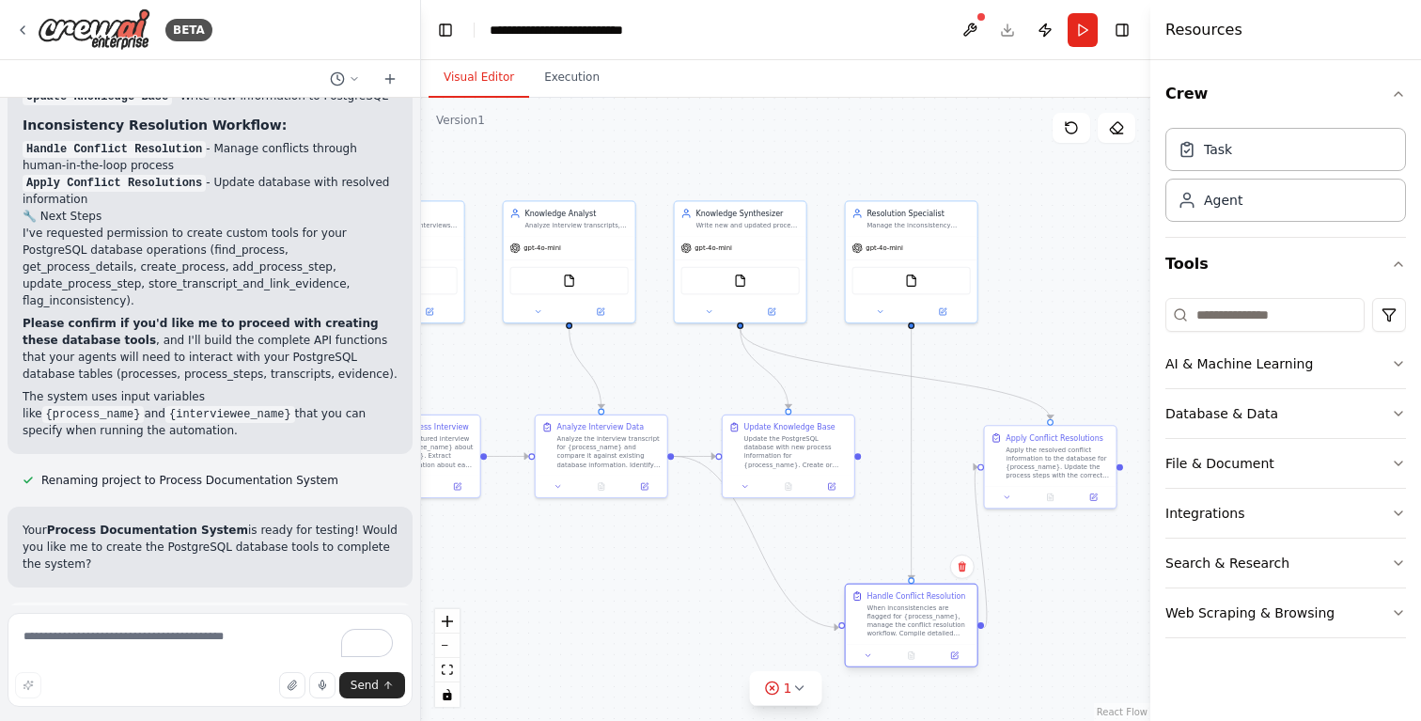
drag, startPoint x: 850, startPoint y: 625, endPoint x: 905, endPoint y: 628, distance: 54.6
click at [905, 628] on div "When inconsistencies are flagged for {process_name}, manage the conflict resolu…" at bounding box center [917, 620] width 103 height 34
drag, startPoint x: 1040, startPoint y: 460, endPoint x: 1070, endPoint y: 464, distance: 30.3
click at [1070, 464] on div "Apply the resolved conflict information to the database for {process_name}. Upd…" at bounding box center [1088, 460] width 103 height 34
drag, startPoint x: 916, startPoint y: 623, endPoint x: 884, endPoint y: 595, distance: 42.6
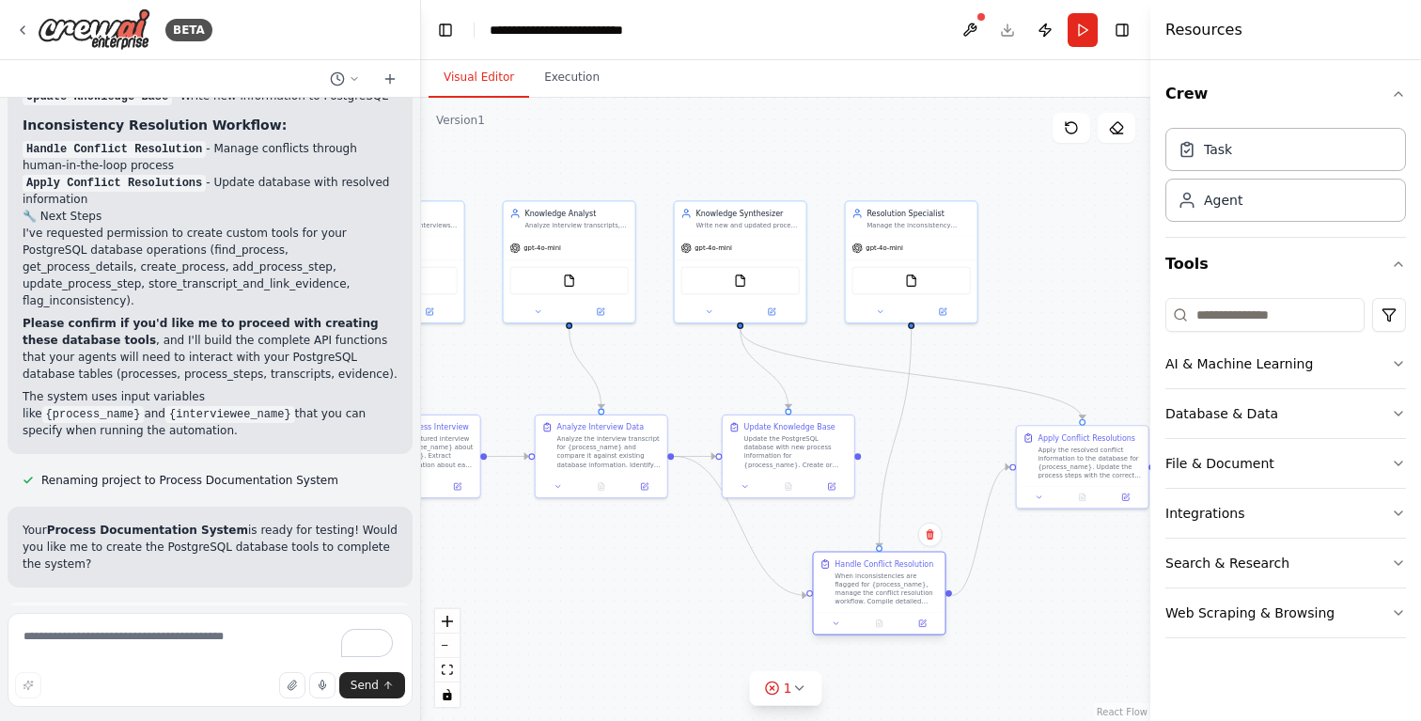
click at [884, 595] on div "When inconsistencies are flagged for {process_name}, manage the conflict resolu…" at bounding box center [885, 588] width 103 height 34
drag, startPoint x: 1101, startPoint y: 466, endPoint x: 1086, endPoint y: 455, distance: 18.8
click at [1086, 455] on div "Apply the resolved conflict information to the database for {process_name}. Upd…" at bounding box center [1078, 449] width 103 height 34
click at [778, 686] on circle at bounding box center [772, 687] width 12 height 12
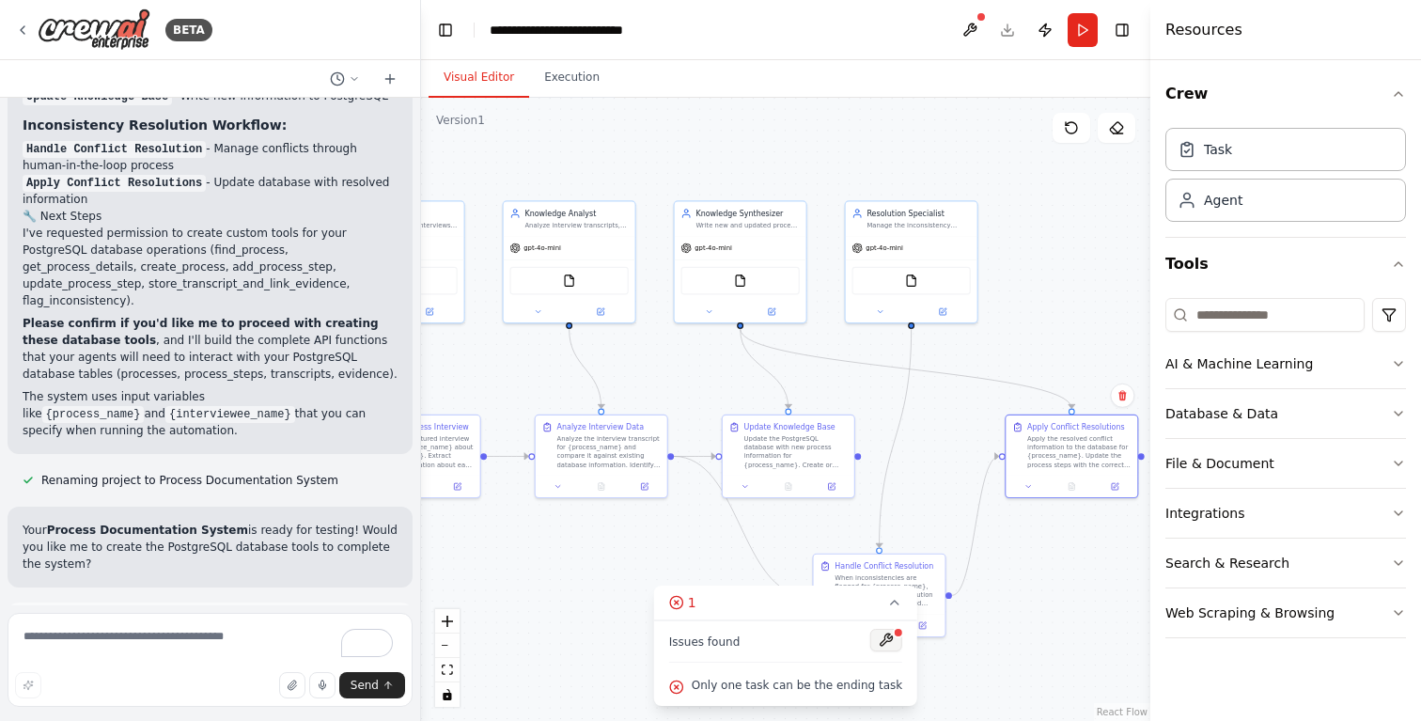
click at [879, 639] on button at bounding box center [886, 640] width 32 height 23
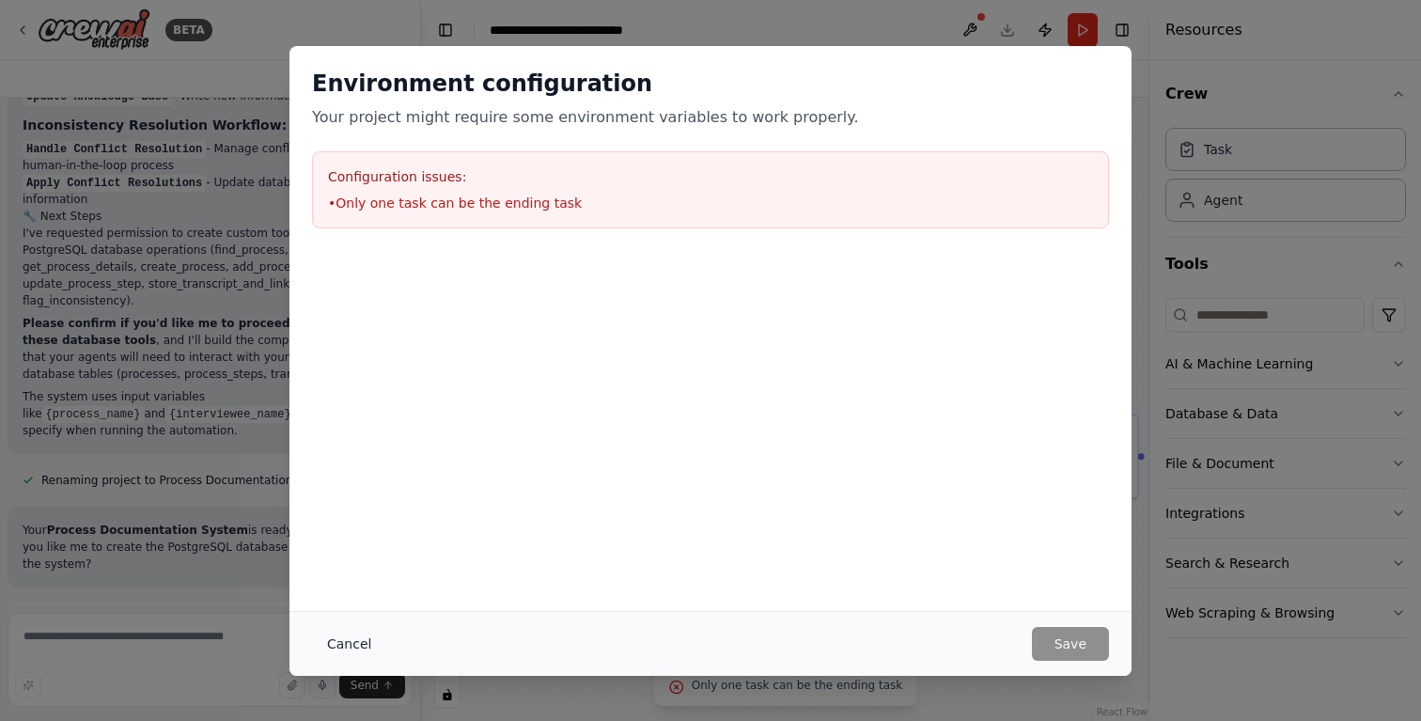
click at [343, 644] on button "Cancel" at bounding box center [349, 644] width 74 height 34
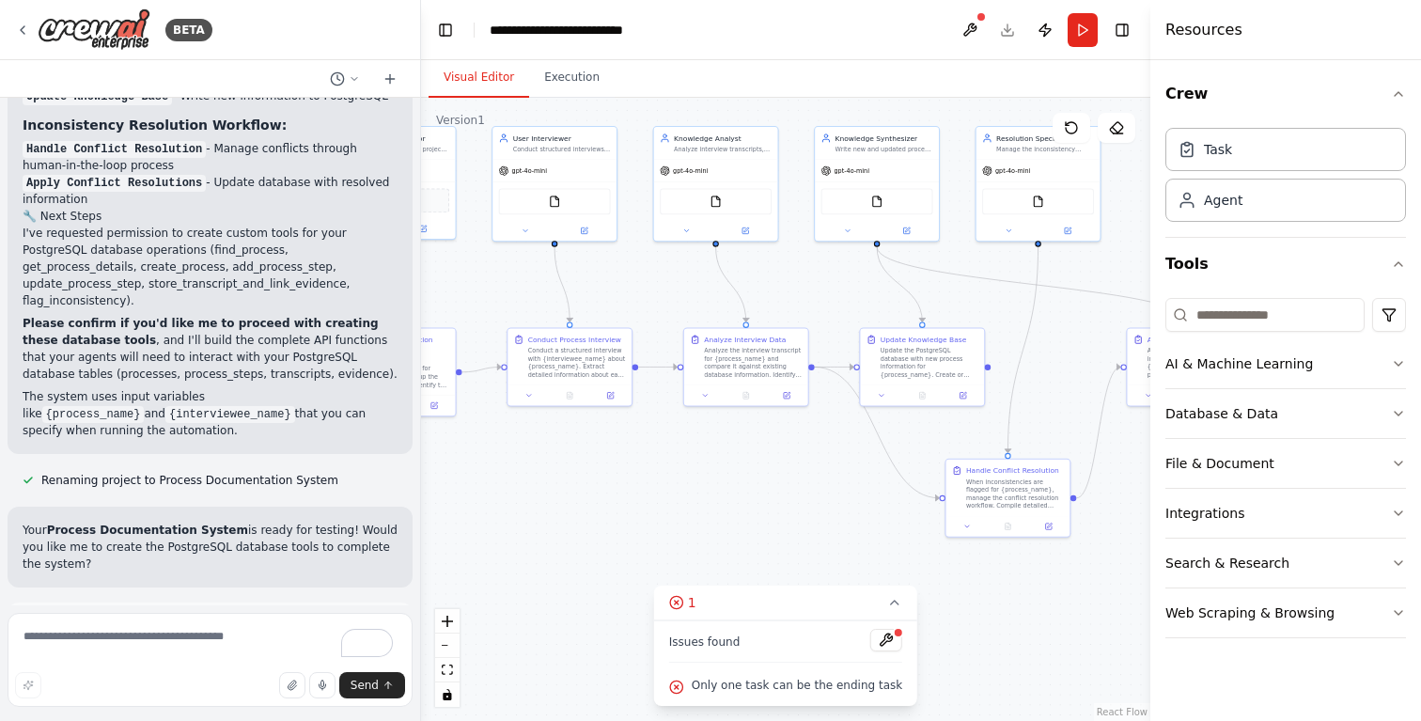
drag, startPoint x: 477, startPoint y: 390, endPoint x: 629, endPoint y: 294, distance: 179.1
click at [629, 294] on div ".deletable-edge-delete-btn { width: 20px; height: 20px; border: 0px solid #ffff…" at bounding box center [785, 409] width 729 height 623
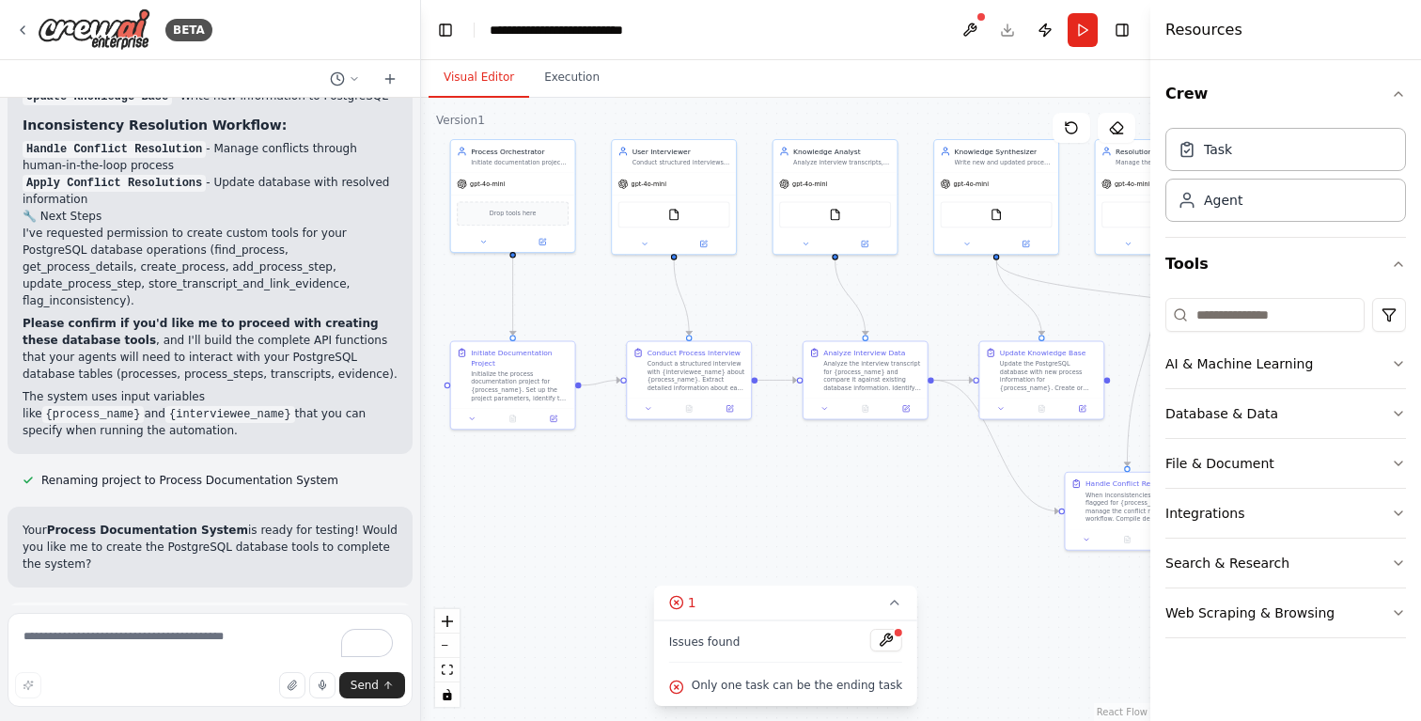
drag, startPoint x: 661, startPoint y: 299, endPoint x: 781, endPoint y: 312, distance: 120.0
click at [781, 312] on div ".deletable-edge-delete-btn { width: 20px; height: 20px; border: 0px solid #ffff…" at bounding box center [785, 409] width 729 height 623
click at [563, 86] on button "Execution" at bounding box center [572, 77] width 86 height 39
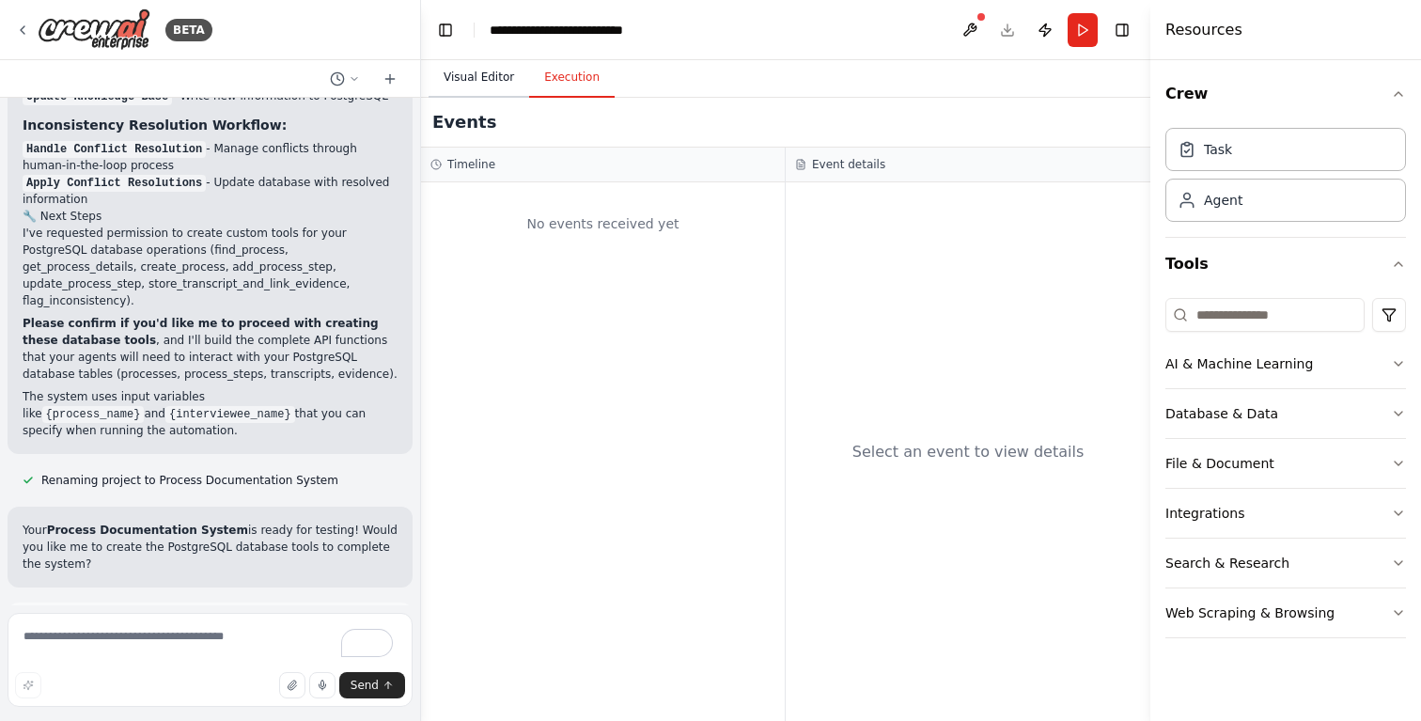
click at [477, 82] on button "Visual Editor" at bounding box center [478, 77] width 101 height 39
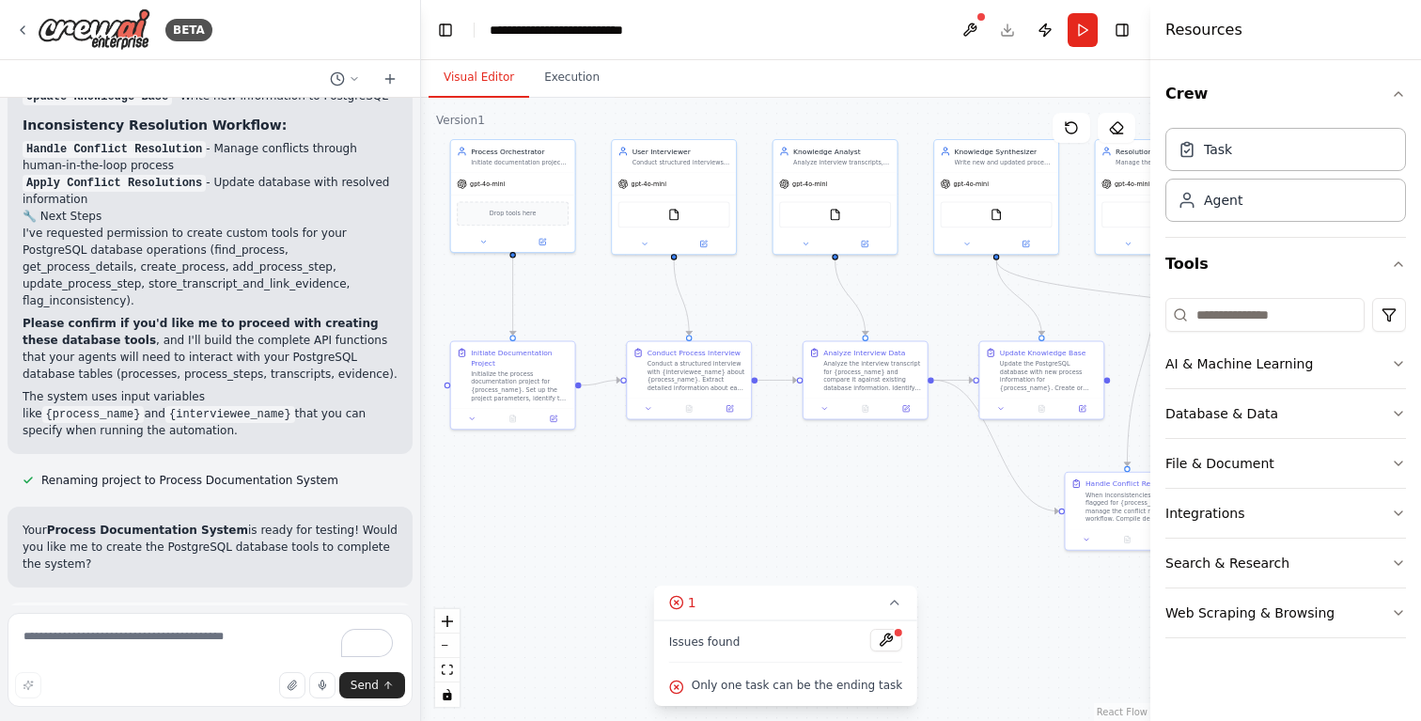
click at [79, 622] on span "Suggestion" at bounding box center [75, 629] width 63 height 15
click at [52, 622] on span "Suggestion" at bounding box center [75, 629] width 63 height 15
click at [32, 627] on div at bounding box center [34, 630] width 7 height 7
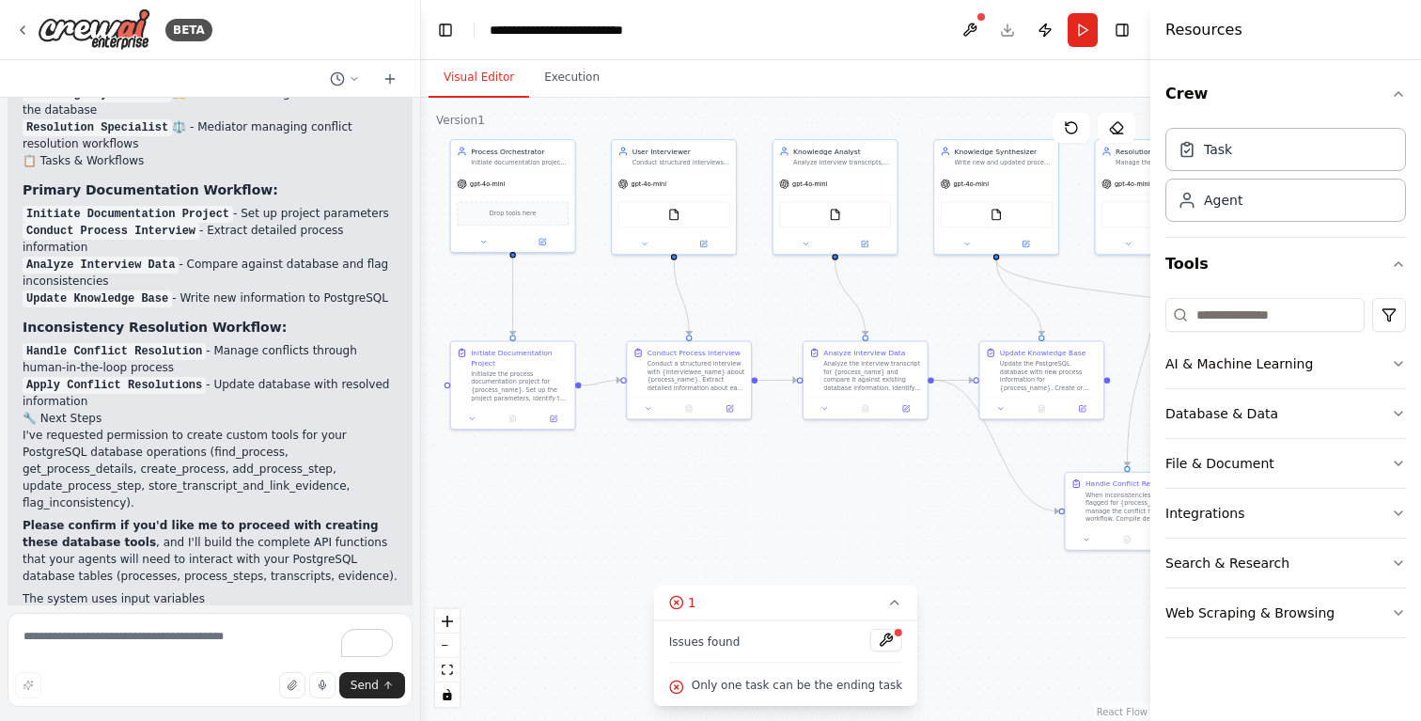
scroll to position [2580, 0]
click at [73, 641] on textarea "To enrich screen reader interactions, please activate Accessibility in Grammarl…" at bounding box center [210, 660] width 405 height 94
type textarea "*"
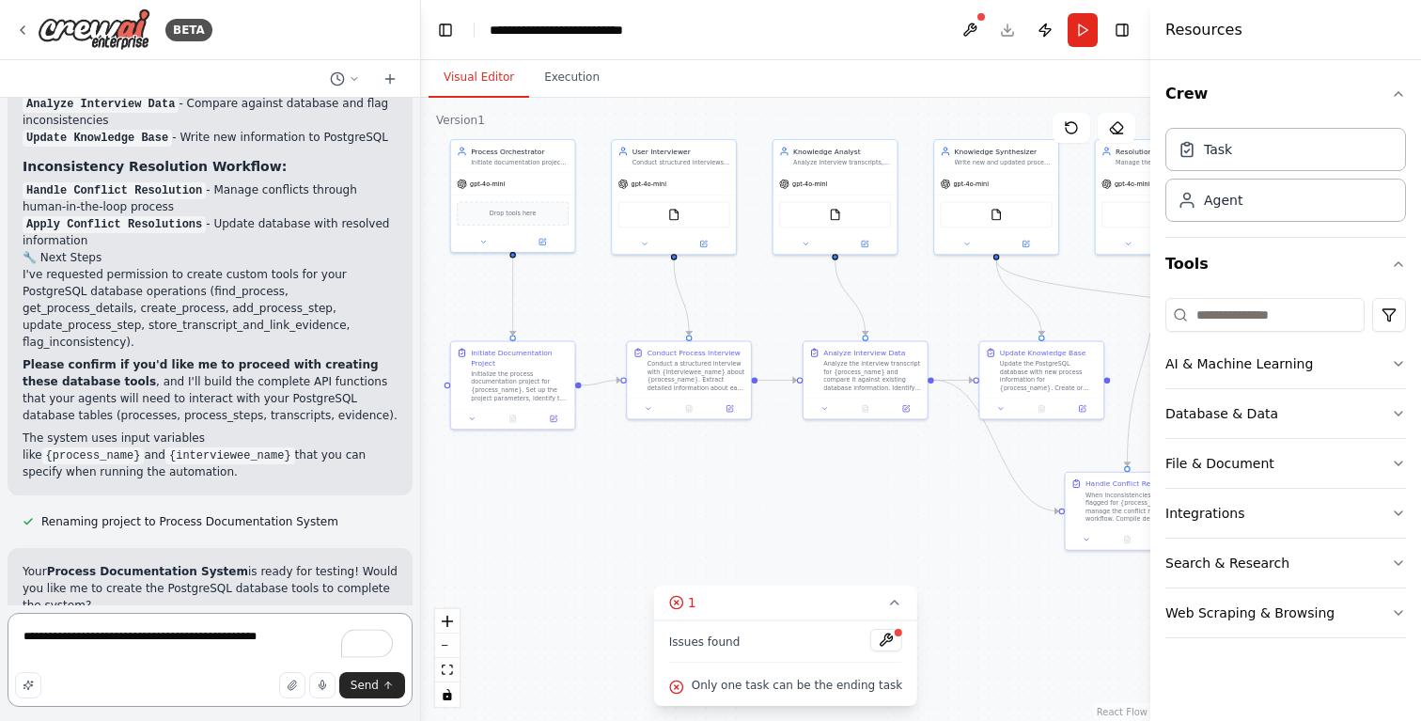
scroll to position [2780, 0]
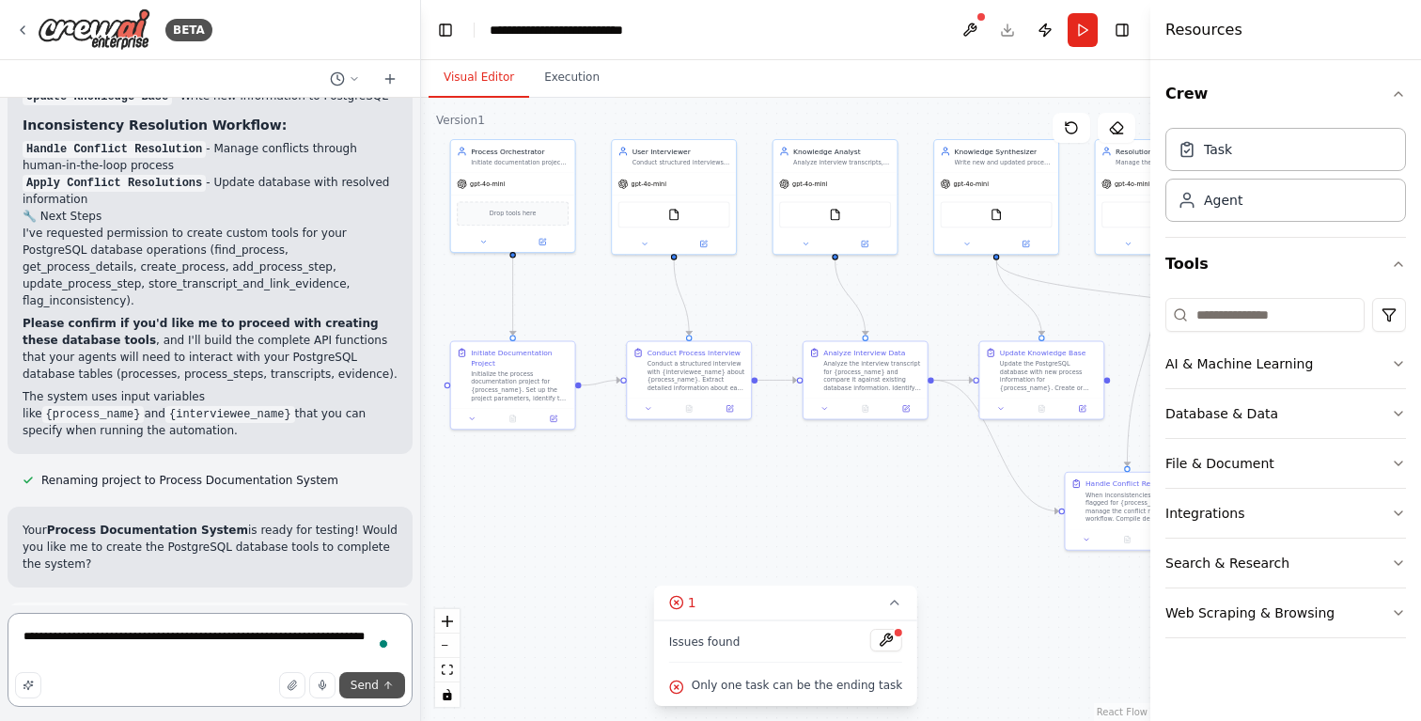
type textarea "**********"
click at [371, 679] on span "Send" at bounding box center [364, 684] width 28 height 15
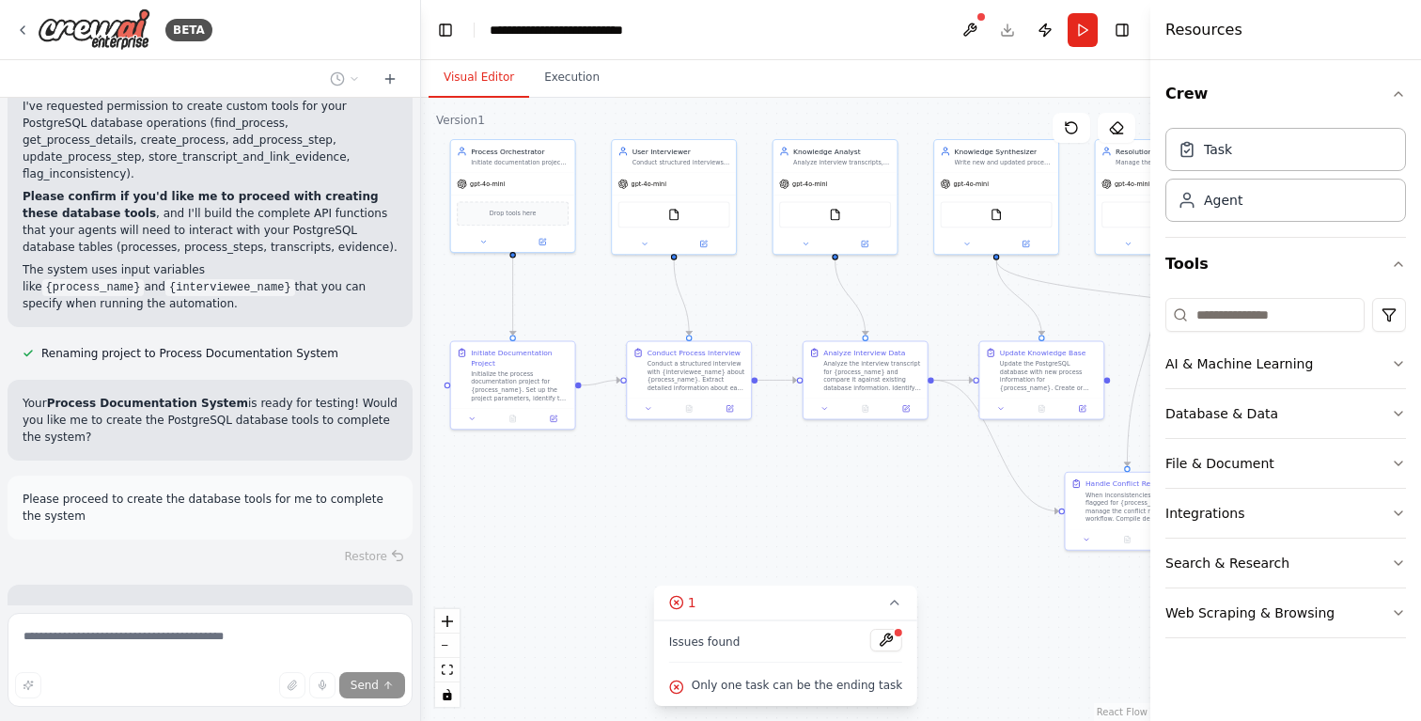
scroll to position [2974, 0]
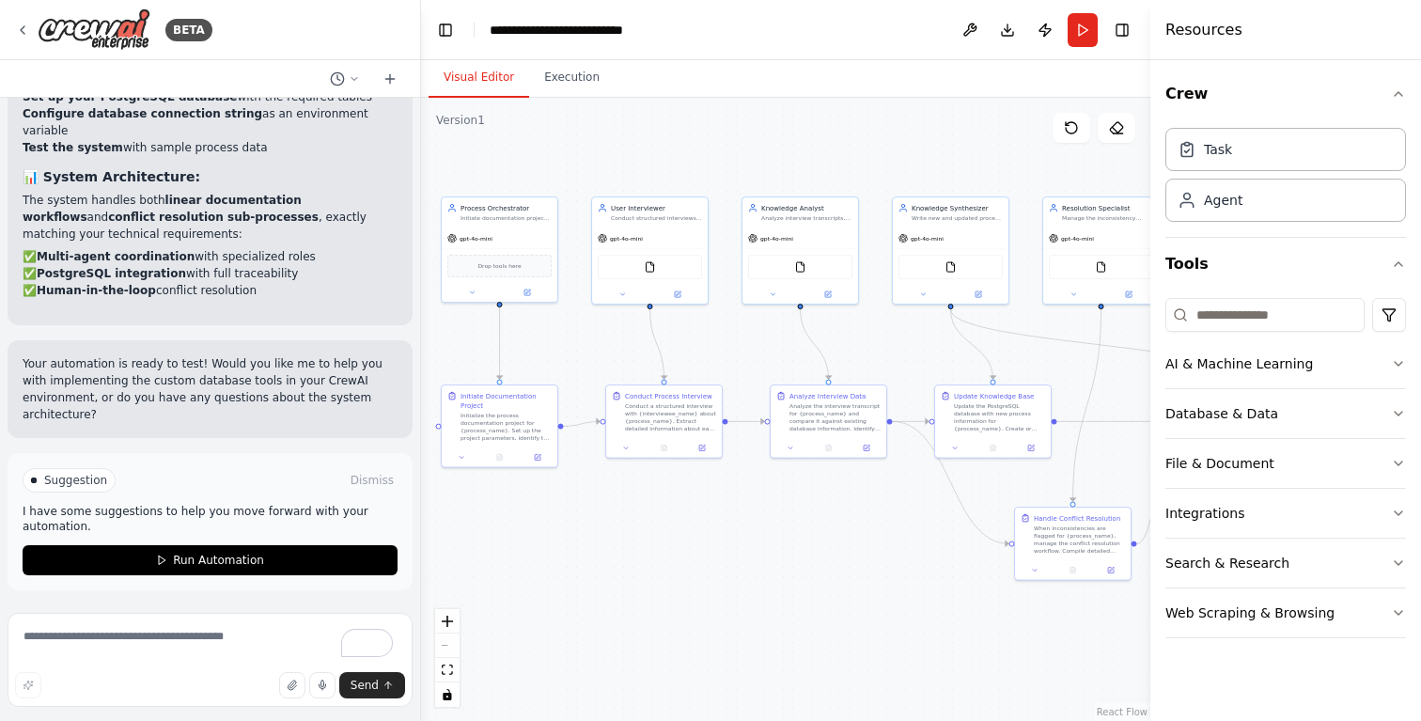
drag, startPoint x: 859, startPoint y: 514, endPoint x: 821, endPoint y: 537, distance: 44.3
click at [821, 537] on div ".deletable-edge-delete-btn { width: 20px; height: 20px; border: 0px solid #ffff…" at bounding box center [785, 409] width 729 height 623
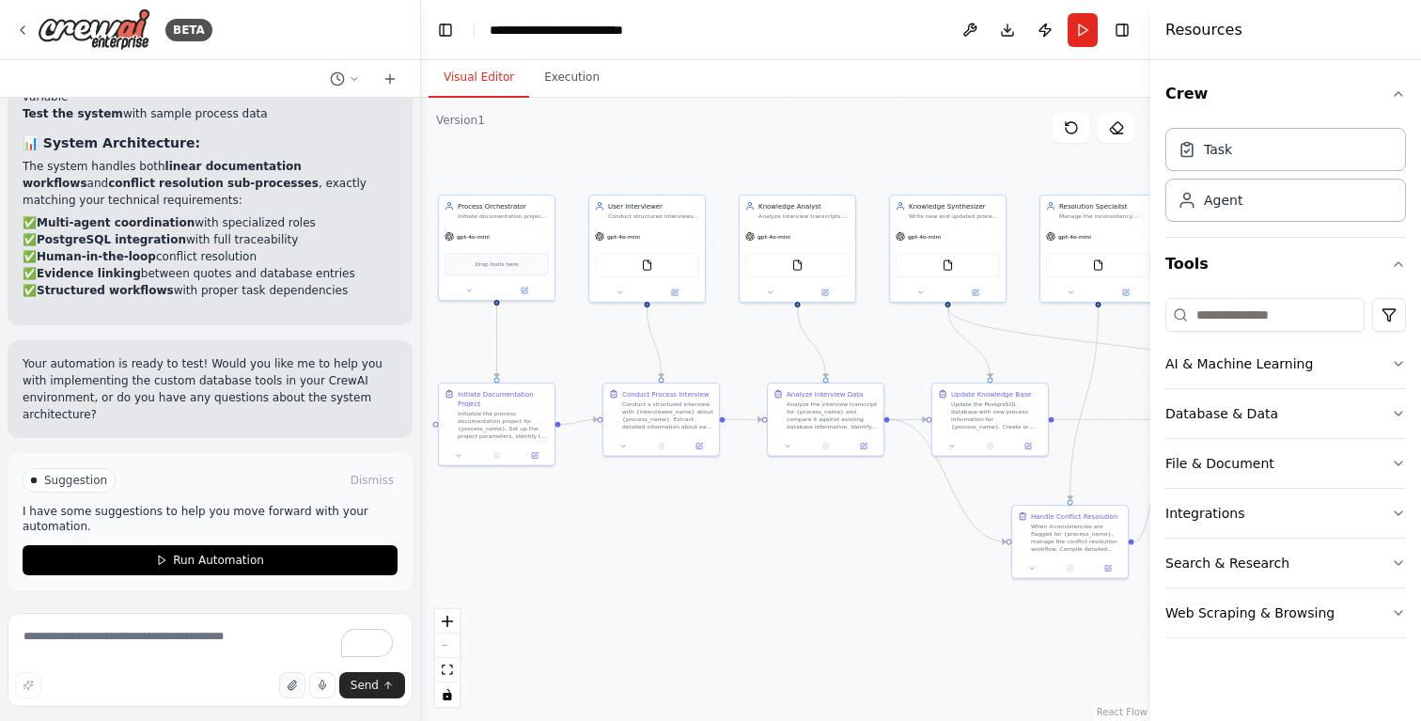
click at [291, 684] on icon "button" at bounding box center [292, 684] width 8 height 9
click at [294, 689] on icon "button" at bounding box center [292, 684] width 11 height 11
click at [289, 683] on icon "button" at bounding box center [292, 684] width 11 height 11
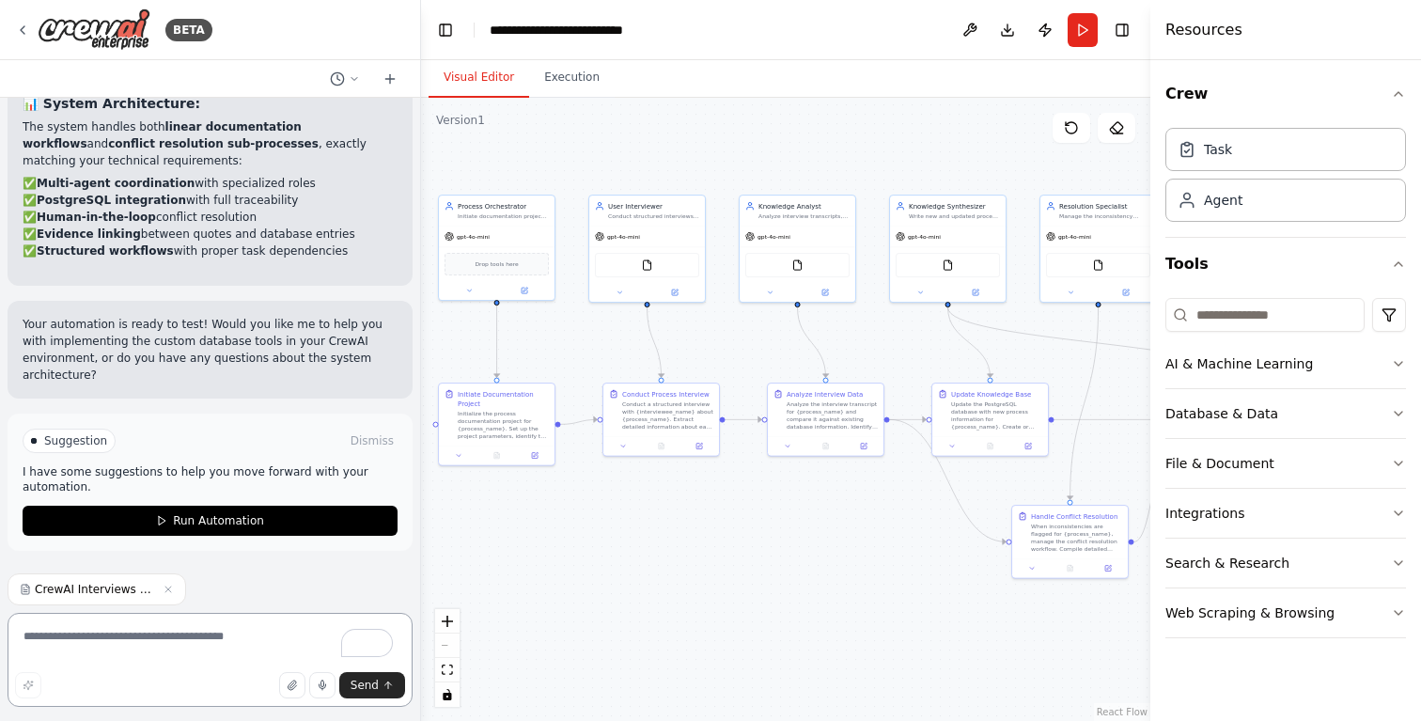
click at [176, 641] on textarea "To enrich screen reader interactions, please activate Accessibility in Grammarl…" at bounding box center [210, 660] width 405 height 94
type textarea "*"
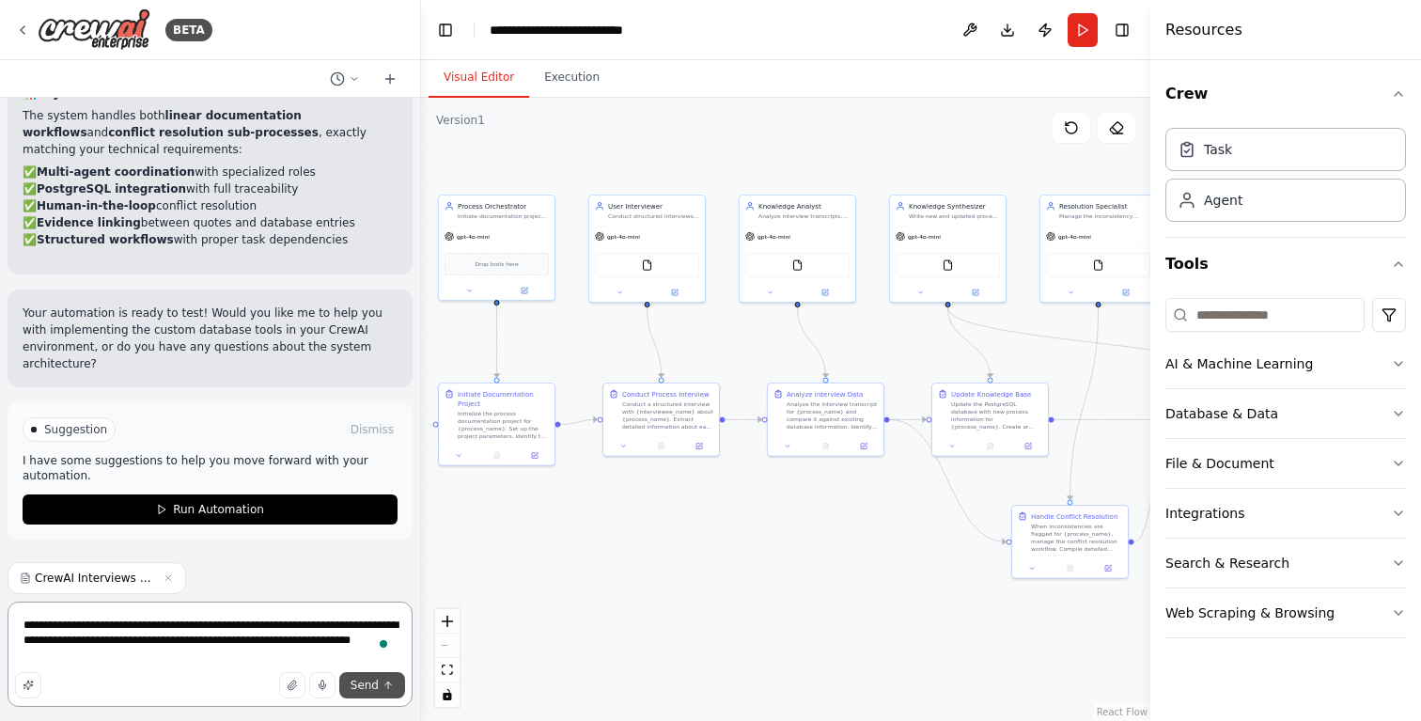
type textarea "**********"
click at [382, 689] on icon "submit" at bounding box center [387, 684] width 11 height 11
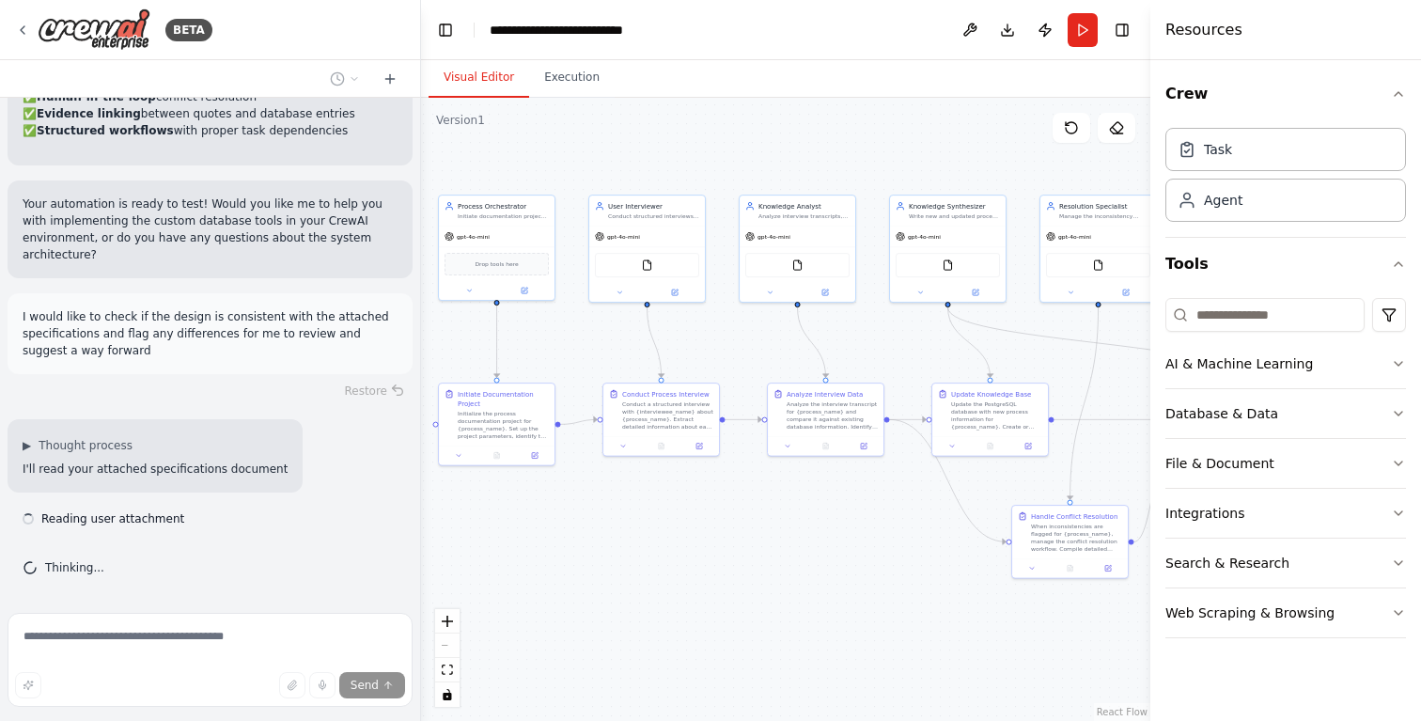
scroll to position [13747, 0]
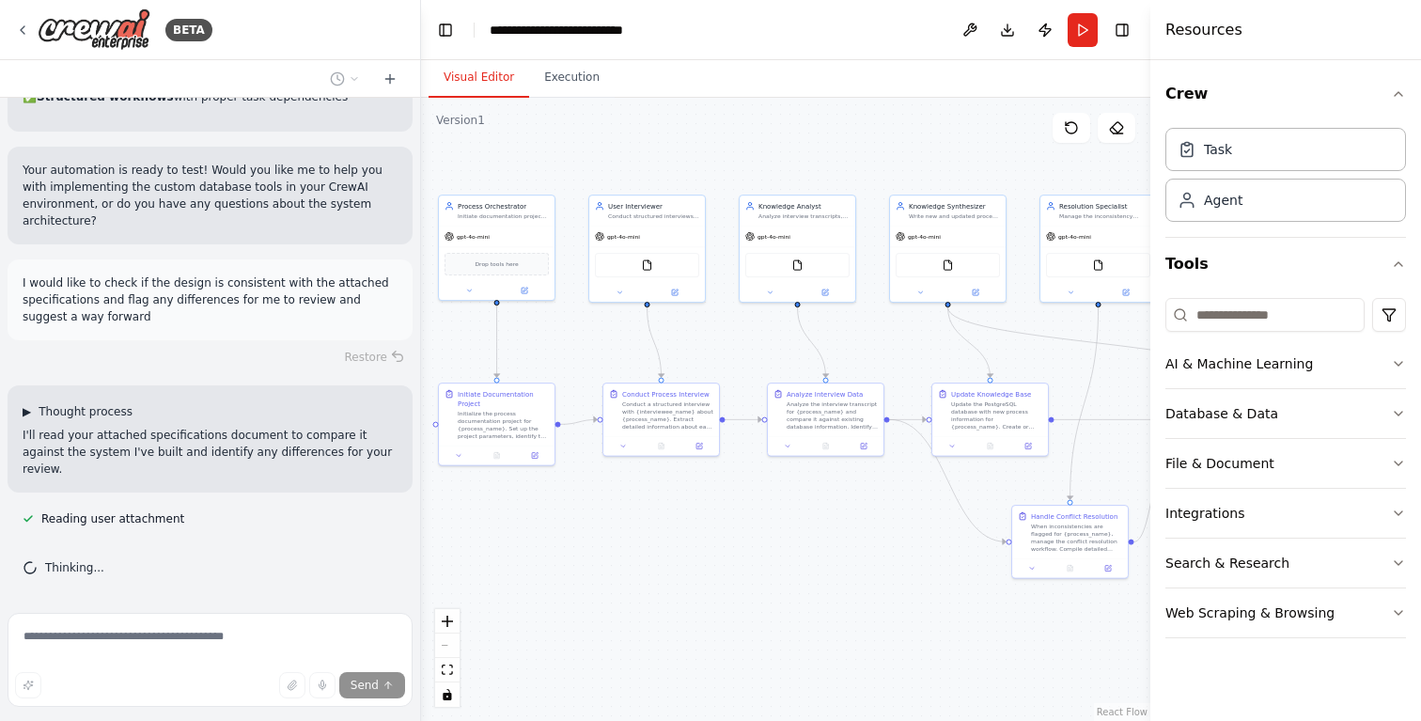
click at [25, 419] on span "▶" at bounding box center [27, 411] width 8 height 15
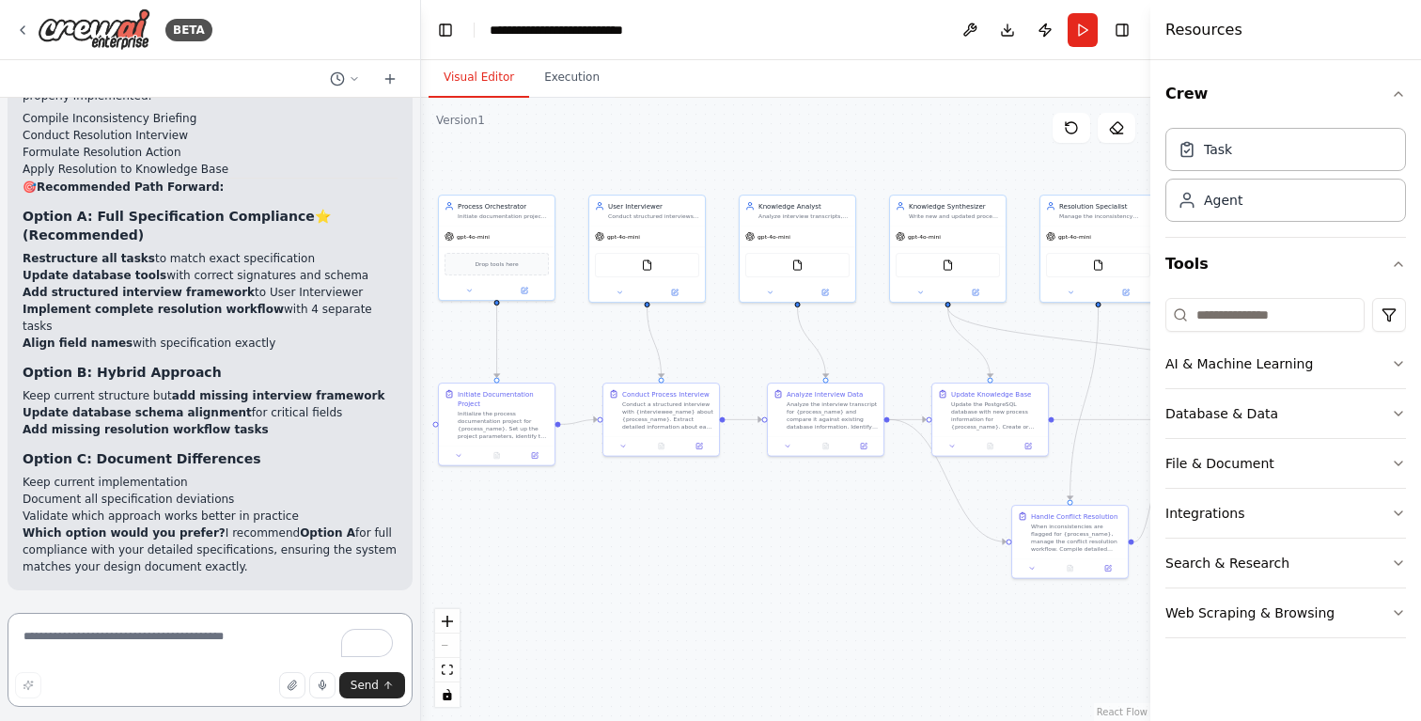
scroll to position [15259, 0]
type textarea "**********"
click at [369, 680] on span "Send" at bounding box center [364, 684] width 28 height 15
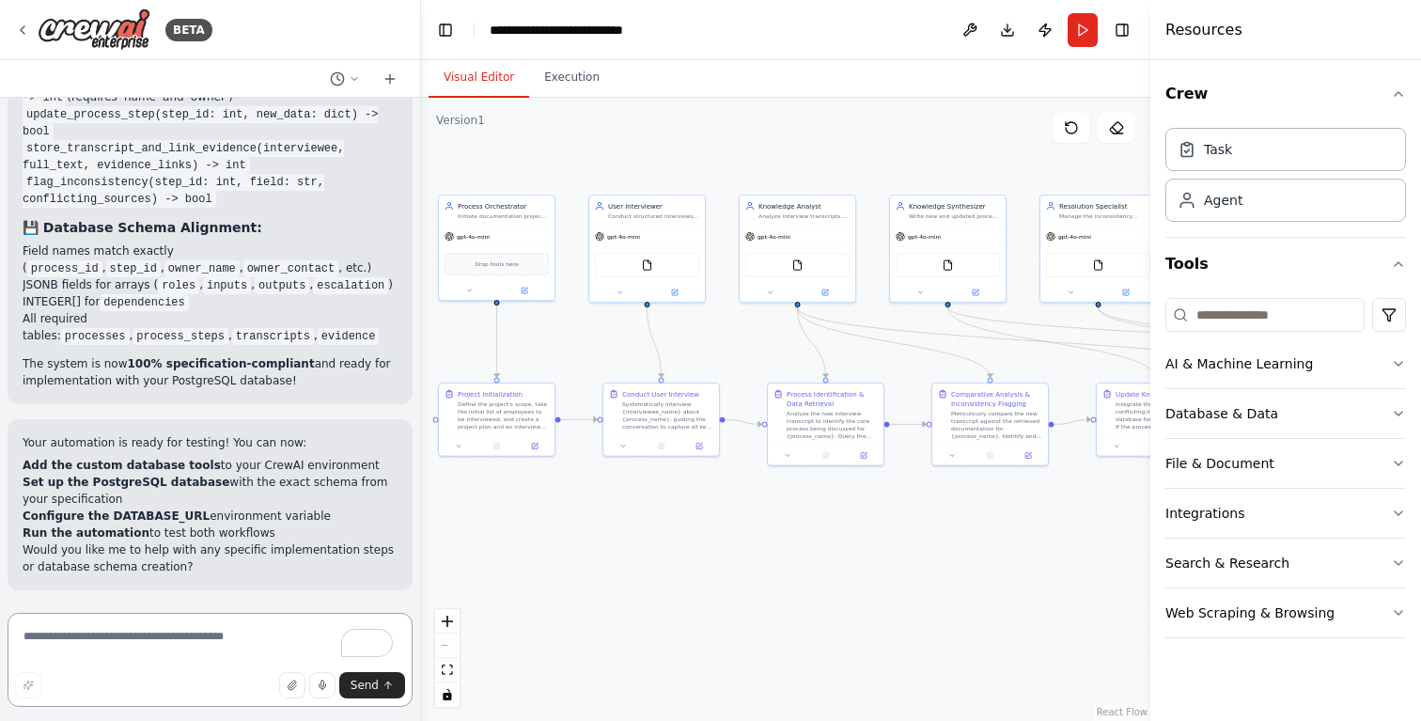
scroll to position [23615, 0]
